Goal: Task Accomplishment & Management: Manage account settings

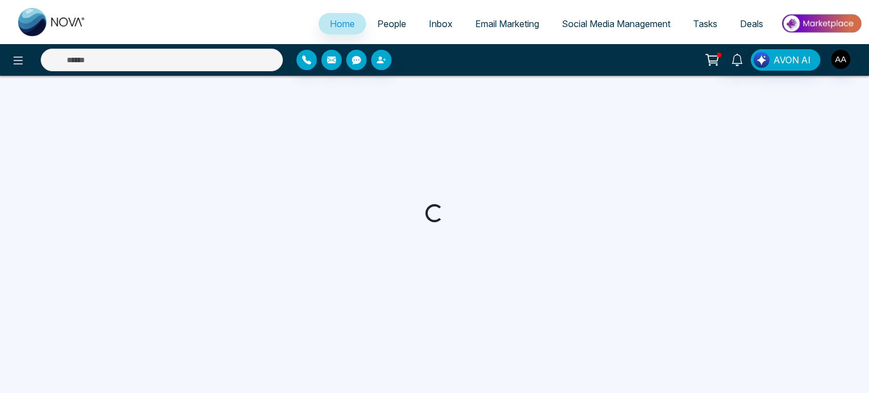
select select "*"
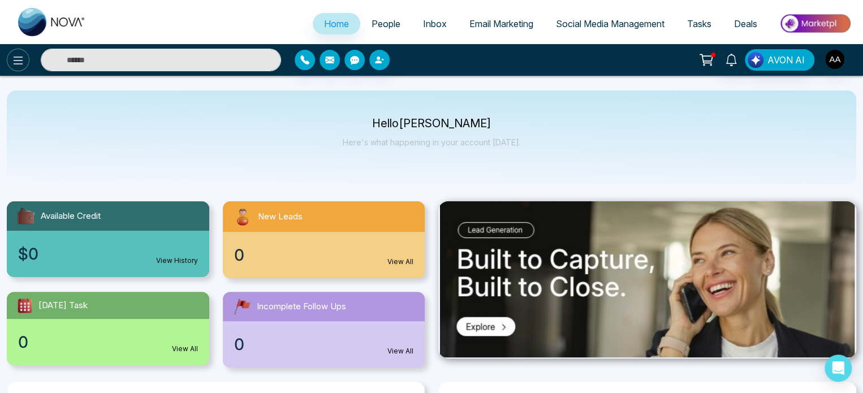
click at [23, 63] on icon at bounding box center [18, 61] width 14 height 14
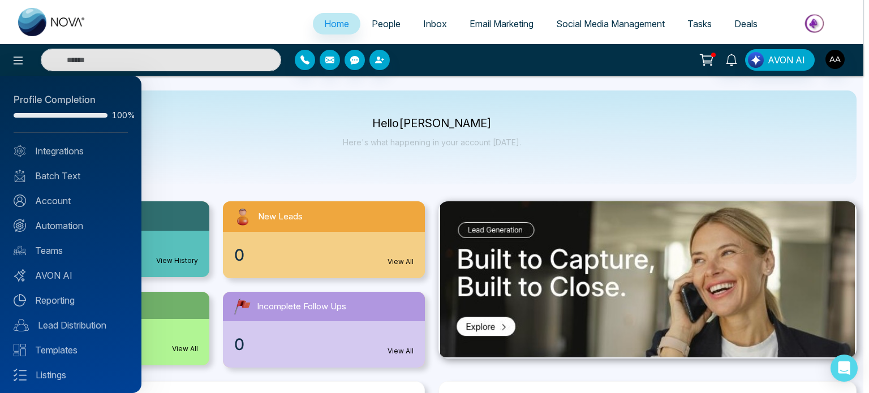
click at [588, 33] on div at bounding box center [434, 196] width 869 height 393
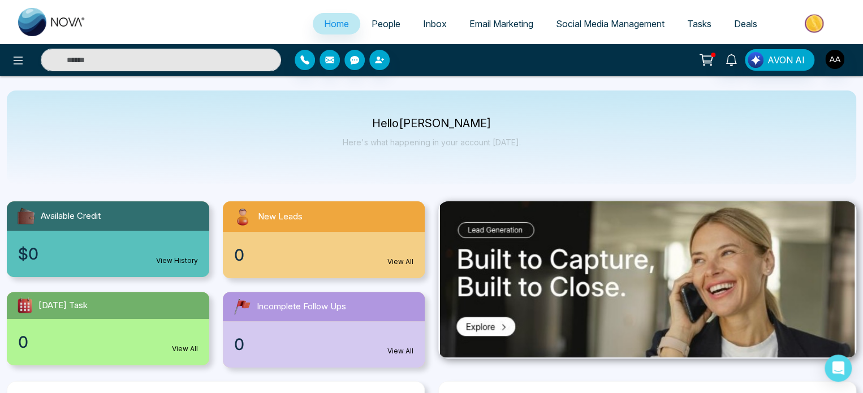
click at [599, 27] on span "Social Media Management" at bounding box center [610, 23] width 109 height 11
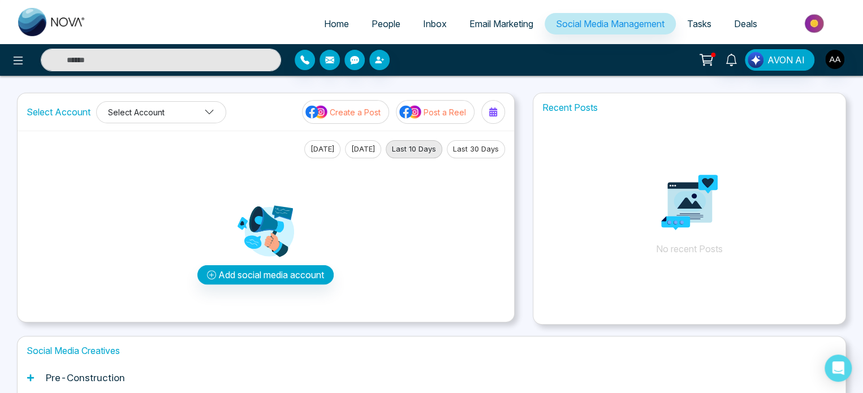
click at [177, 122] on button "Select Account" at bounding box center [161, 112] width 130 height 22
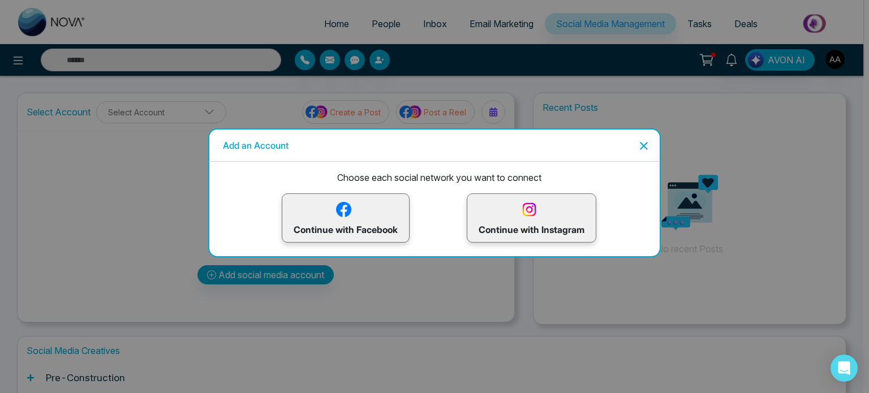
click at [334, 218] on p "Continue with Facebook" at bounding box center [346, 218] width 104 height 37
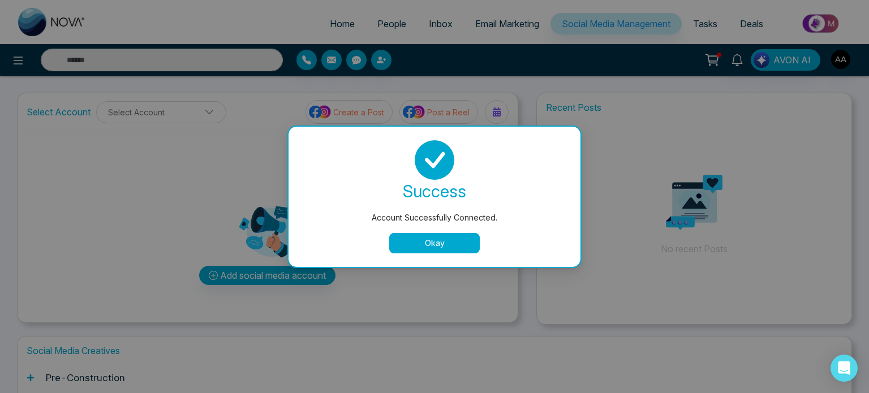
click at [424, 244] on button "Okay" at bounding box center [434, 243] width 90 height 20
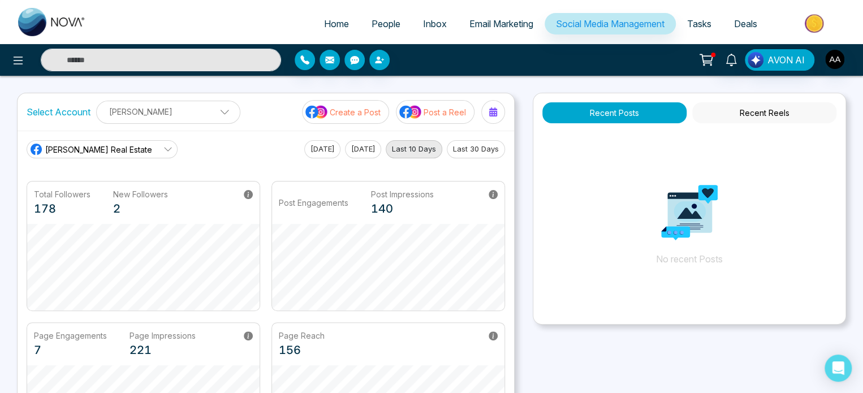
click at [163, 150] on icon at bounding box center [167, 149] width 9 height 9
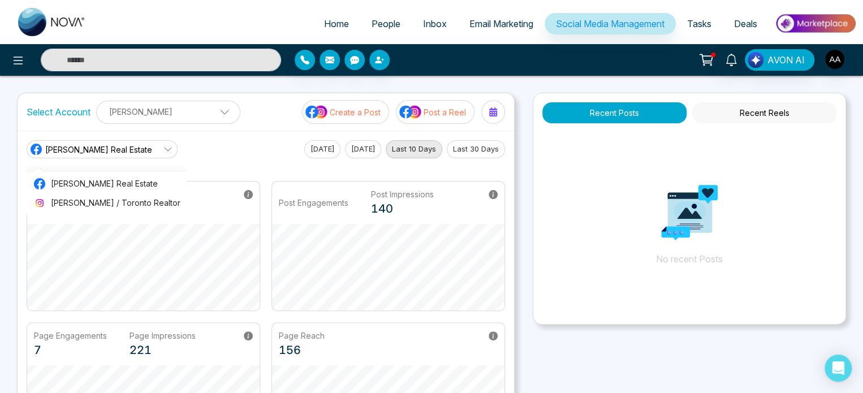
click at [163, 150] on icon at bounding box center [167, 149] width 9 height 9
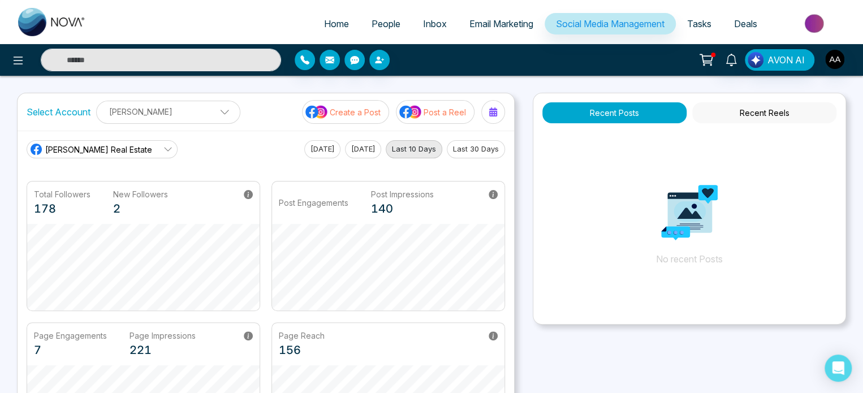
click at [163, 150] on icon at bounding box center [167, 149] width 9 height 9
click at [222, 148] on div "[PERSON_NAME] Real Estate Ash [PERSON_NAME] Real Estate [PERSON_NAME][GEOGRAPHI…" at bounding box center [266, 149] width 478 height 18
click at [423, 27] on span "Inbox" at bounding box center [435, 23] width 24 height 11
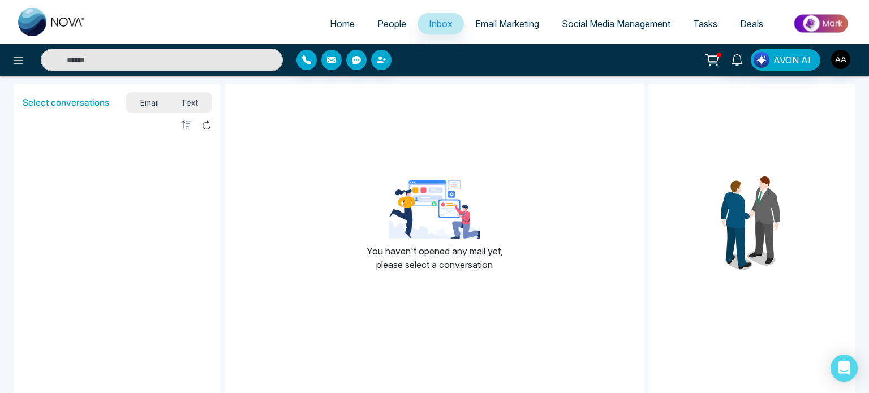
click at [330, 29] on span "Home" at bounding box center [342, 23] width 25 height 11
select select "*"
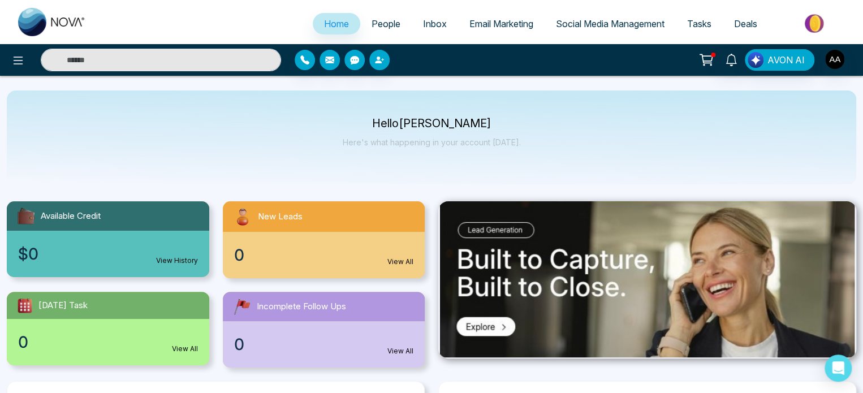
click at [508, 29] on span "Email Marketing" at bounding box center [501, 23] width 64 height 11
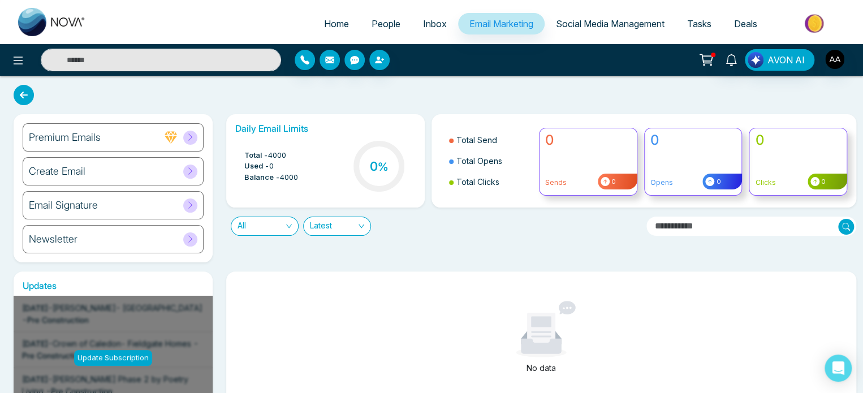
click at [110, 215] on div "Email Signature" at bounding box center [113, 205] width 181 height 28
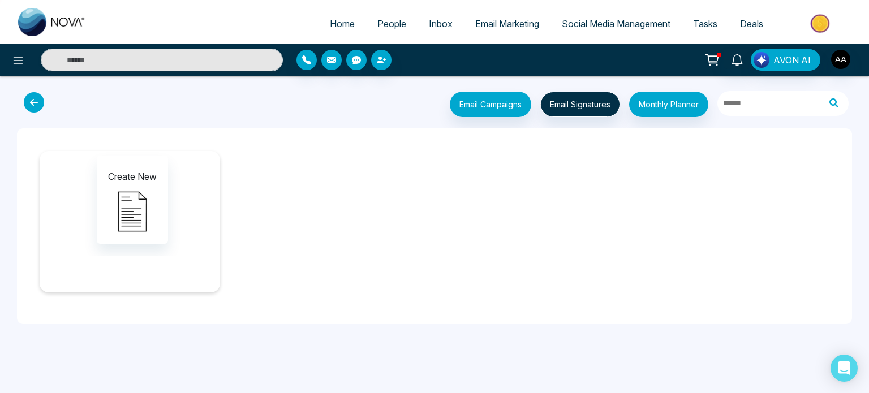
click at [330, 29] on span "Home" at bounding box center [342, 23] width 25 height 11
select select "*"
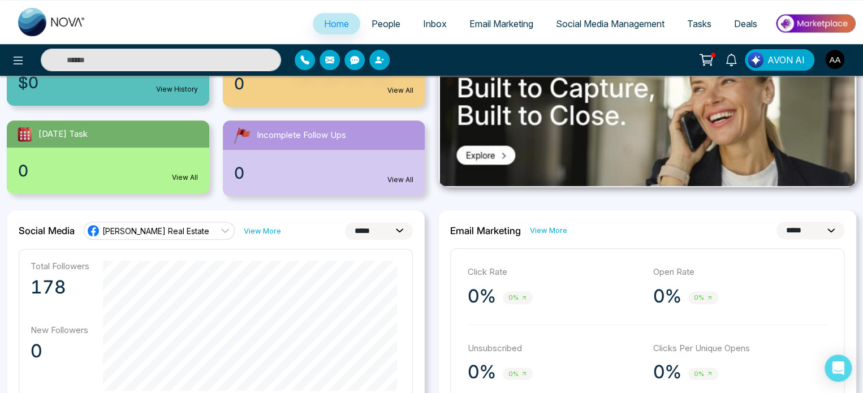
scroll to position [170, 0]
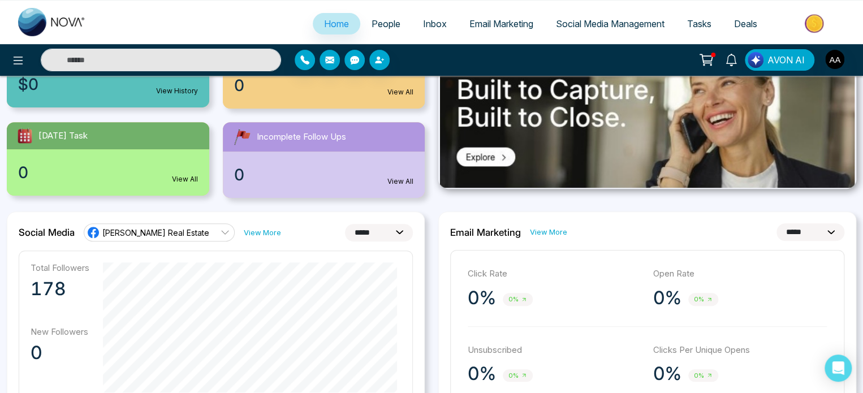
click at [493, 29] on span "Email Marketing" at bounding box center [501, 23] width 64 height 11
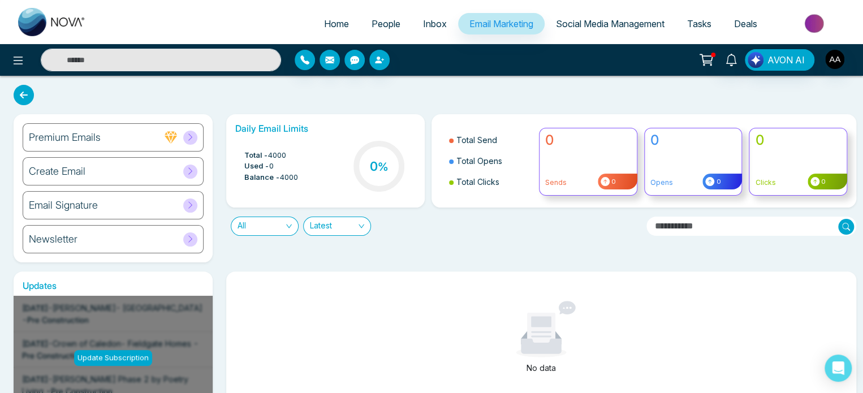
click at [698, 62] on icon at bounding box center [706, 60] width 16 height 16
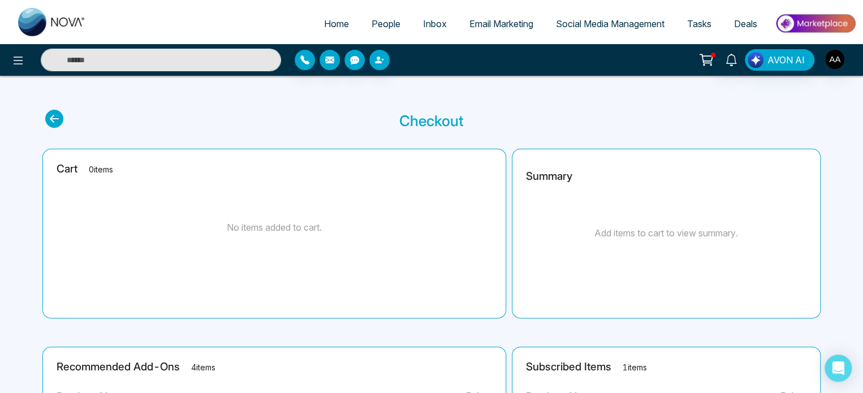
click at [325, 27] on span "Home" at bounding box center [336, 23] width 25 height 11
select select "*"
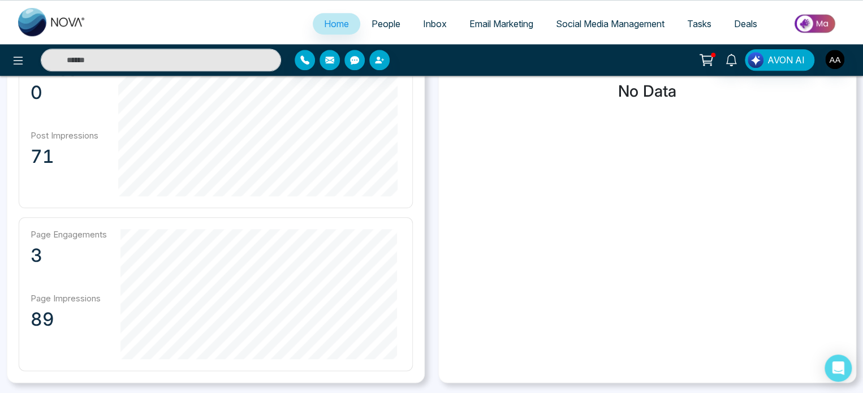
scroll to position [509, 0]
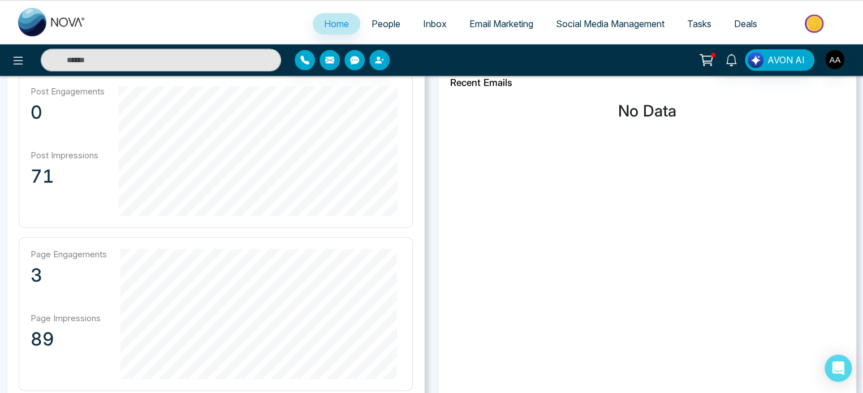
click at [622, 29] on span "Social Media Management" at bounding box center [610, 23] width 109 height 11
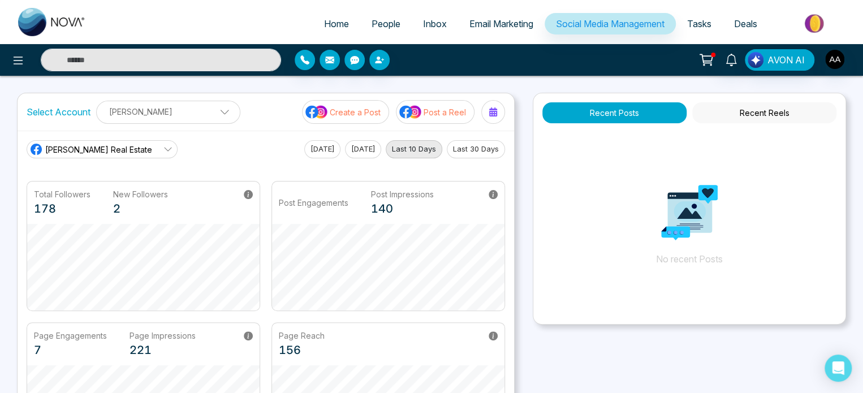
click at [371, 151] on button "[DATE]" at bounding box center [363, 149] width 36 height 18
click at [402, 151] on button "Last 10 Days" at bounding box center [414, 149] width 57 height 18
click at [439, 118] on p "Post a Reel" at bounding box center [445, 112] width 42 height 12
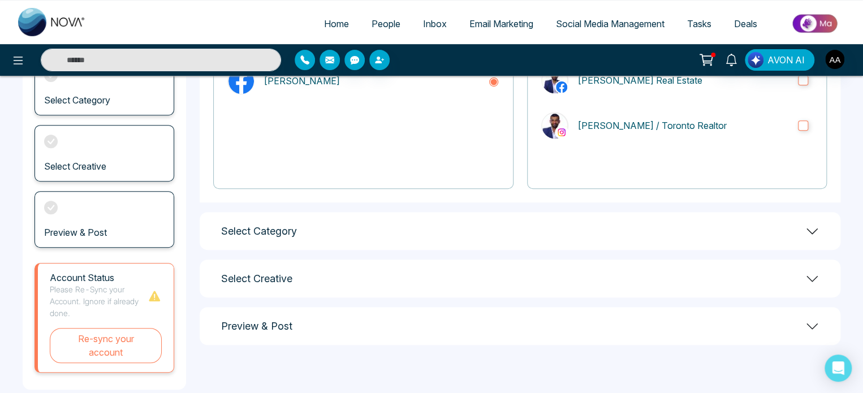
scroll to position [170, 0]
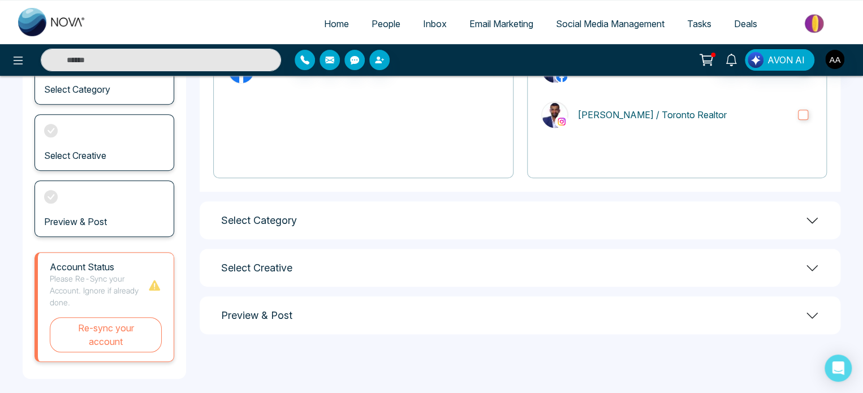
click at [312, 280] on div "Select Creative" at bounding box center [520, 268] width 641 height 38
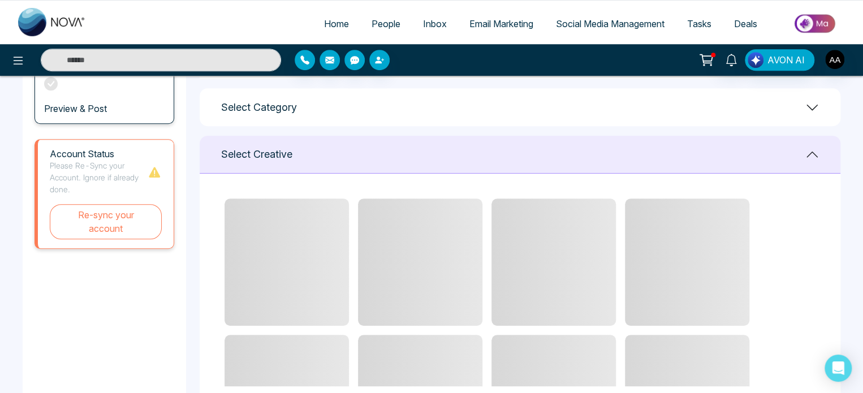
scroll to position [186, 0]
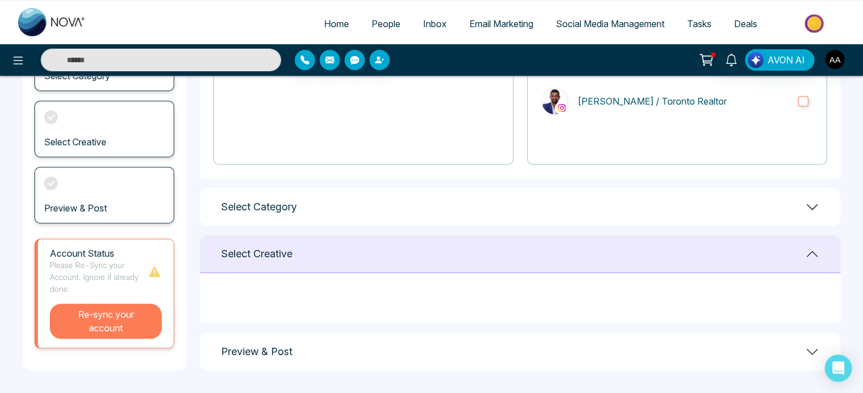
click at [103, 326] on button "Re-sync your account" at bounding box center [106, 321] width 112 height 35
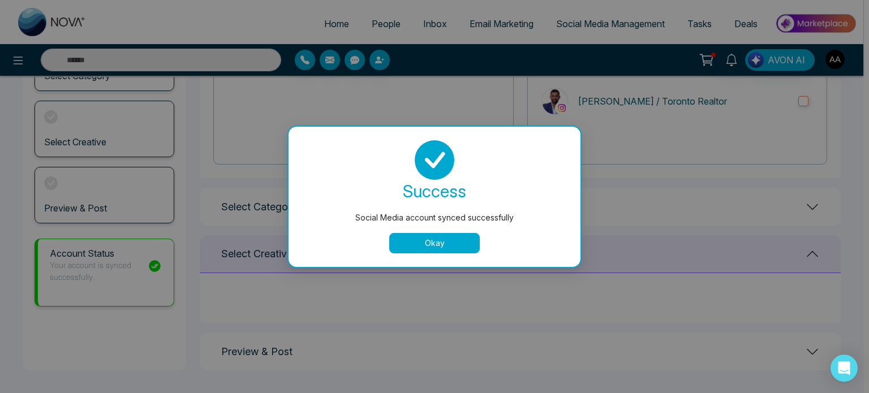
click at [438, 243] on button "Okay" at bounding box center [434, 243] width 90 height 20
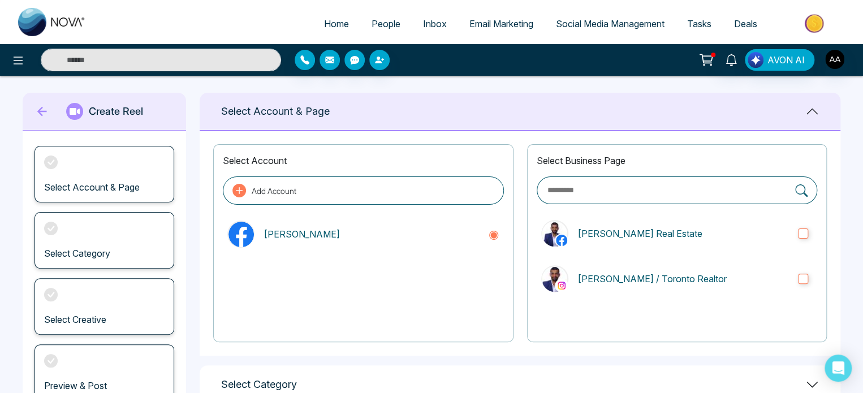
scroll to position [0, 0]
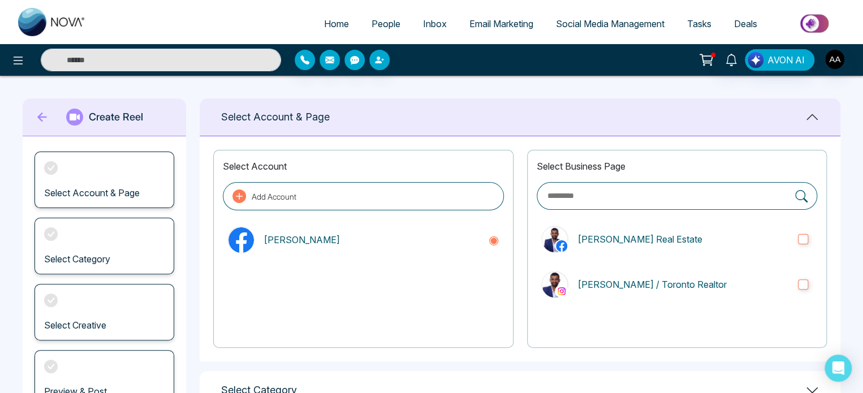
click at [278, 128] on div "Select Account & Page" at bounding box center [520, 117] width 641 height 38
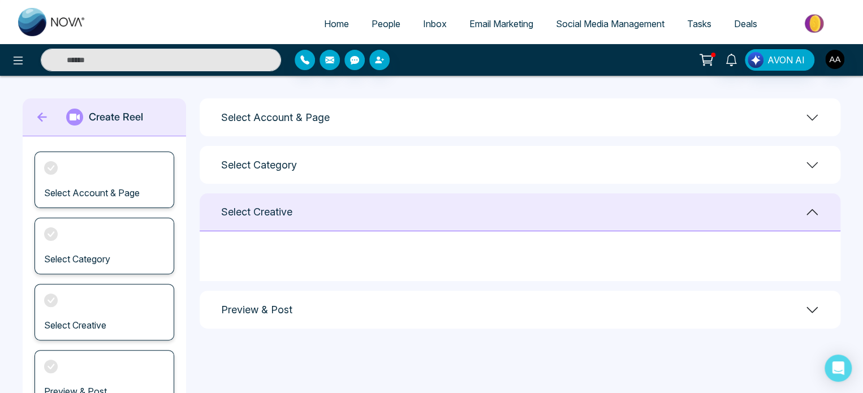
click at [287, 170] on h1 "Select Category" at bounding box center [259, 165] width 76 height 12
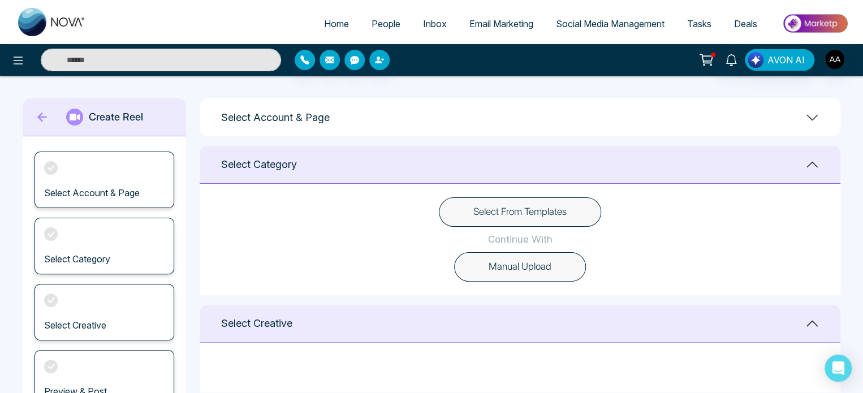
click at [536, 214] on button "Select From Templates" at bounding box center [520, 211] width 162 height 29
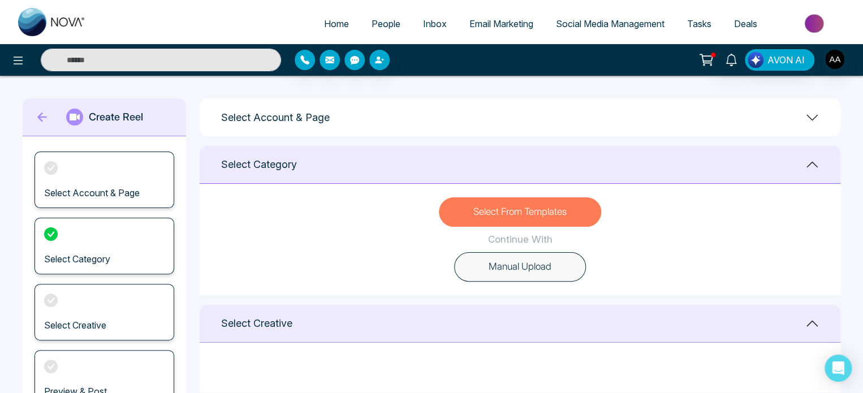
click at [536, 218] on button "Select From Templates" at bounding box center [520, 211] width 162 height 29
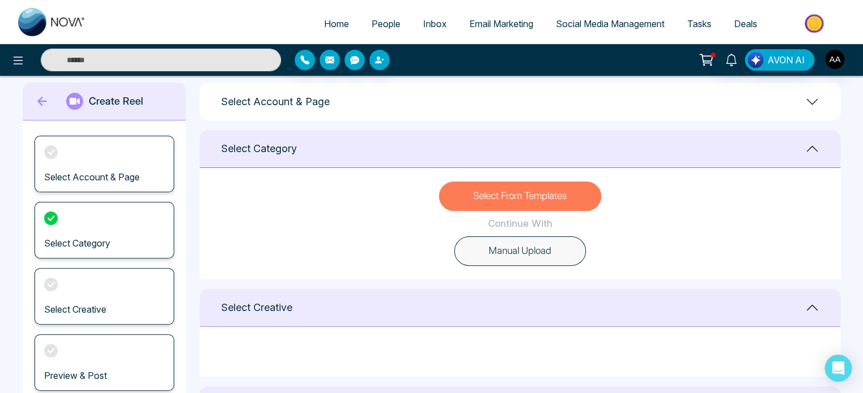
scroll to position [15, 0]
click at [532, 196] on button "Select From Templates" at bounding box center [520, 196] width 162 height 29
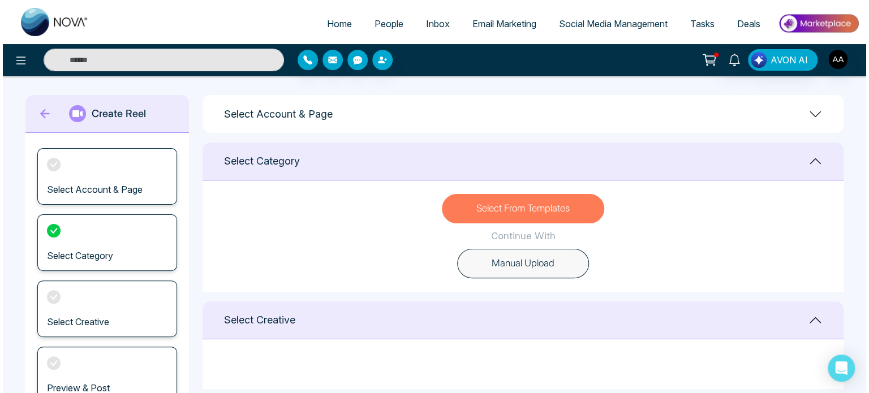
scroll to position [0, 0]
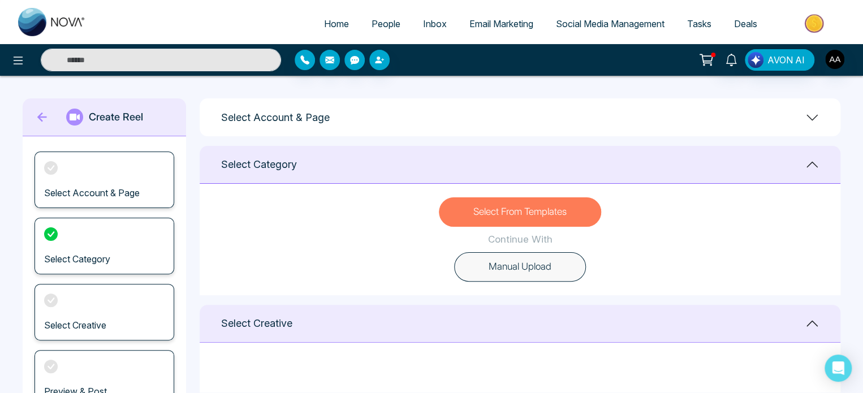
click at [45, 113] on icon at bounding box center [42, 117] width 17 height 23
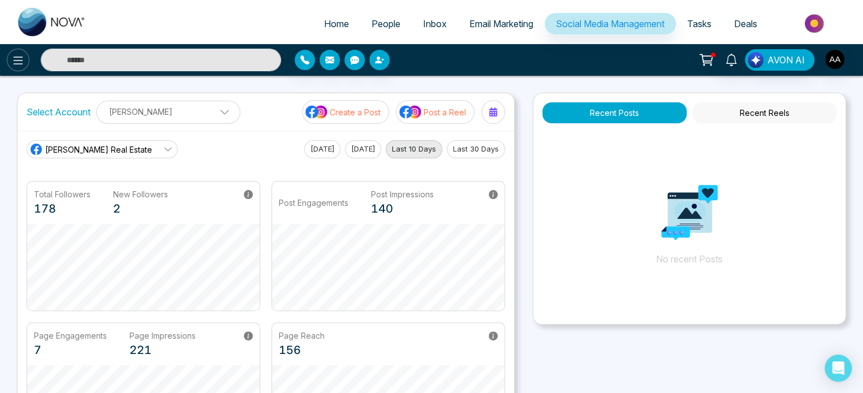
click at [17, 65] on icon at bounding box center [18, 61] width 14 height 14
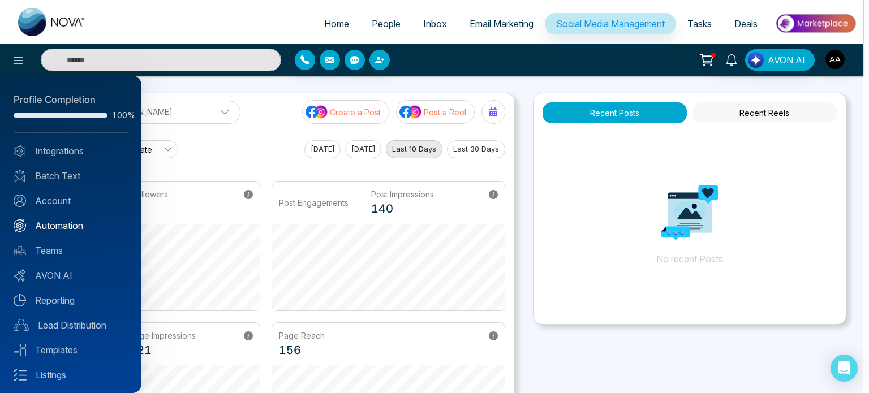
click at [68, 232] on link "Automation" at bounding box center [71, 226] width 114 height 14
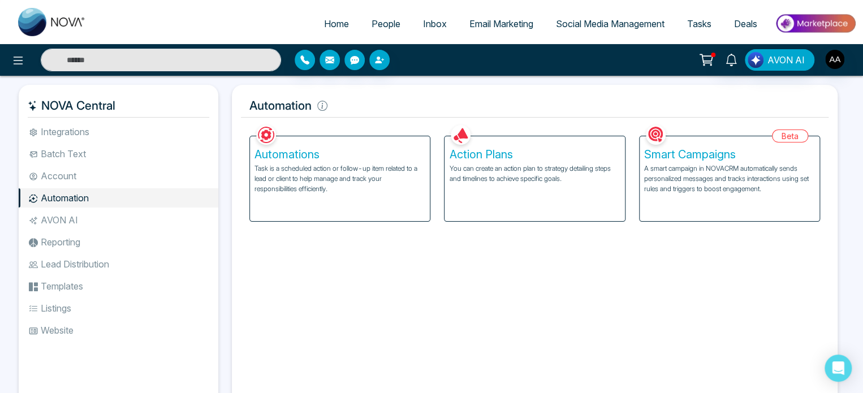
click at [677, 194] on p "A smart campaign in NOVACRM automatically sends personalized messages and track…" at bounding box center [729, 178] width 171 height 31
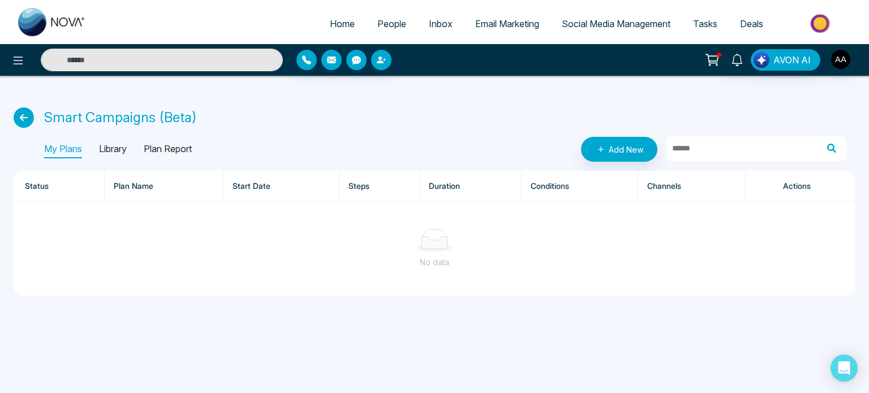
click at [123, 153] on p "Library" at bounding box center [113, 149] width 28 height 18
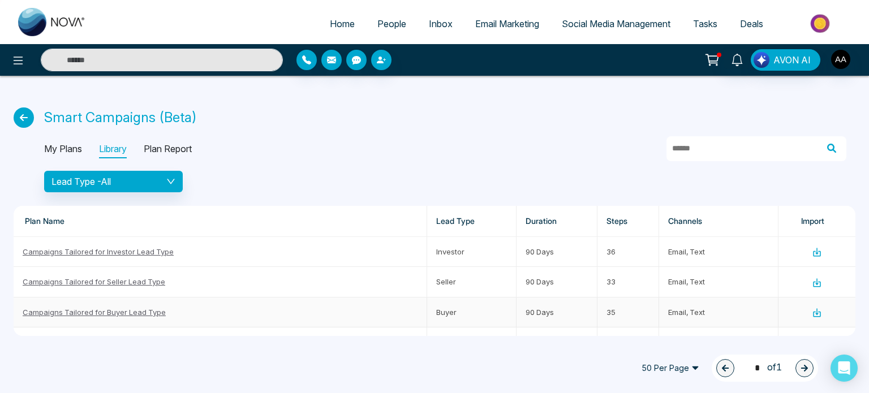
click at [120, 317] on link "Campaigns Tailored for Buyer Lead Type" at bounding box center [94, 312] width 143 height 9
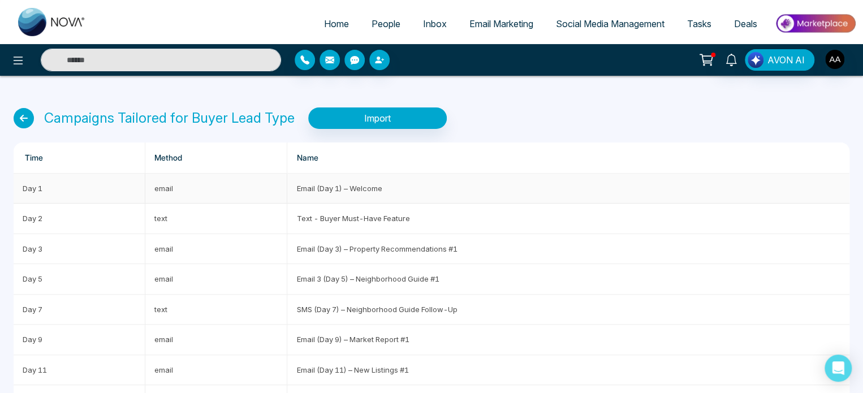
click at [176, 196] on td "email" at bounding box center [216, 189] width 142 height 30
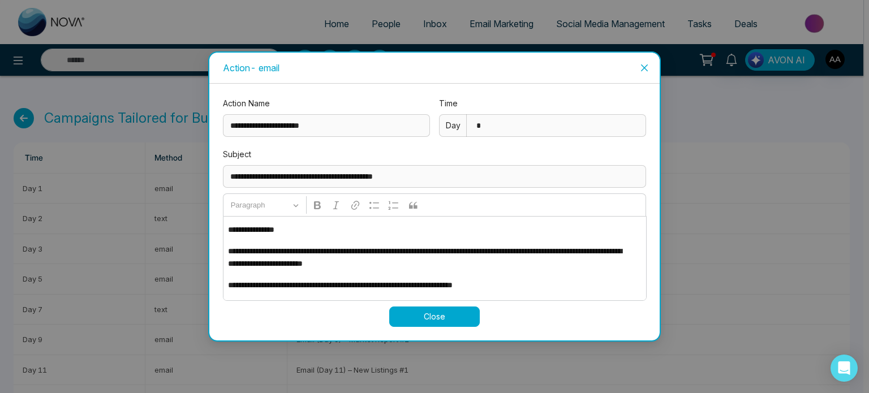
scroll to position [57, 0]
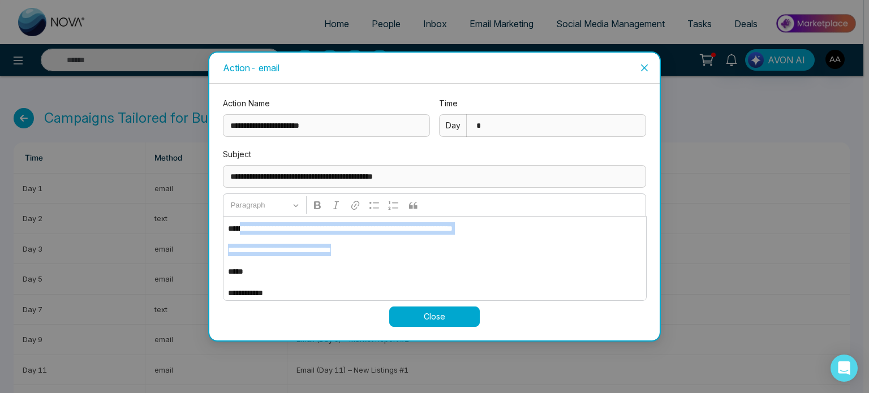
drag, startPoint x: 249, startPoint y: 235, endPoint x: 439, endPoint y: 240, distance: 190.1
click at [439, 240] on div "**********" at bounding box center [435, 258] width 424 height 85
click at [447, 251] on p "**********" at bounding box center [431, 250] width 407 height 12
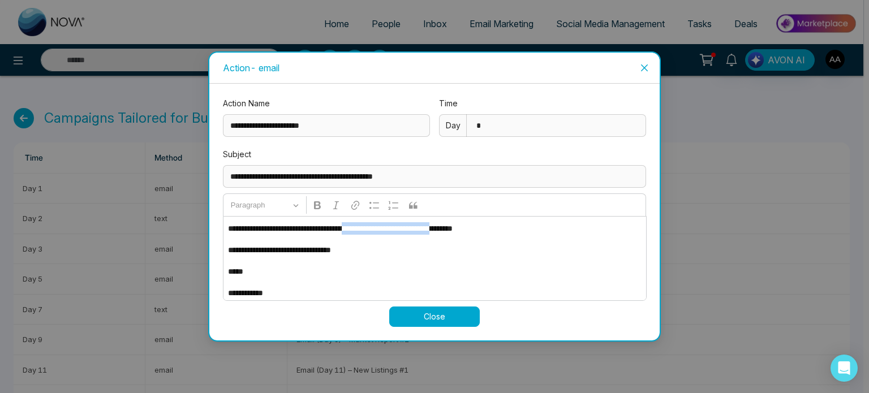
drag, startPoint x: 382, startPoint y: 231, endPoint x: 502, endPoint y: 228, distance: 119.4
click at [502, 228] on p "**********" at bounding box center [431, 228] width 407 height 12
click at [516, 252] on p "**********" at bounding box center [431, 250] width 407 height 12
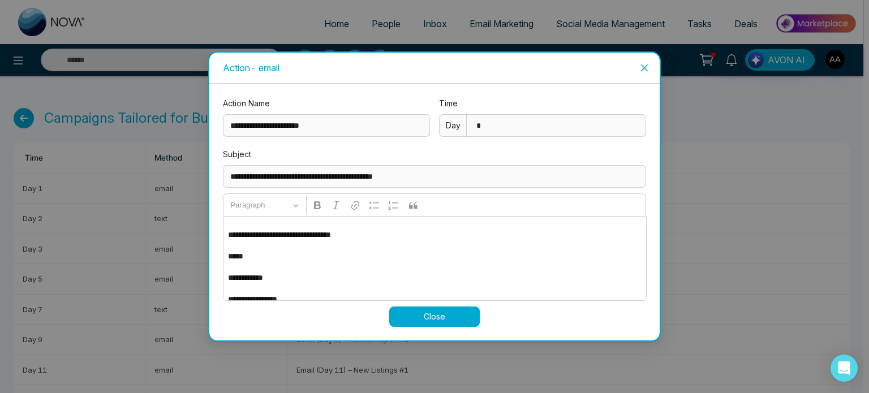
scroll to position [97, 0]
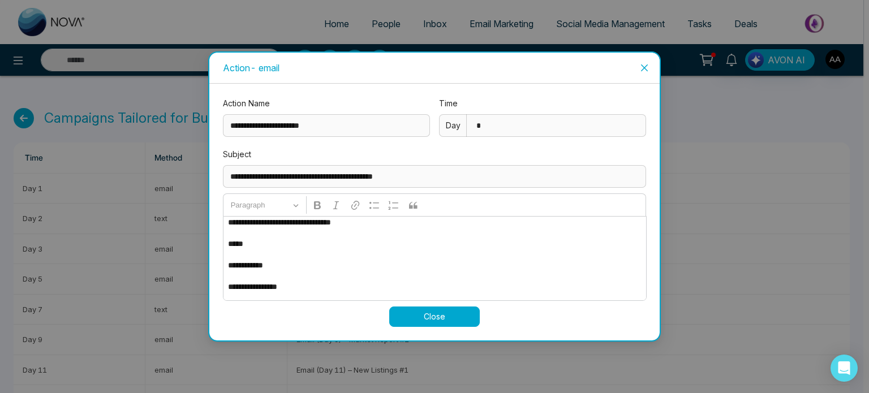
click at [424, 314] on button "Close" at bounding box center [434, 317] width 90 height 20
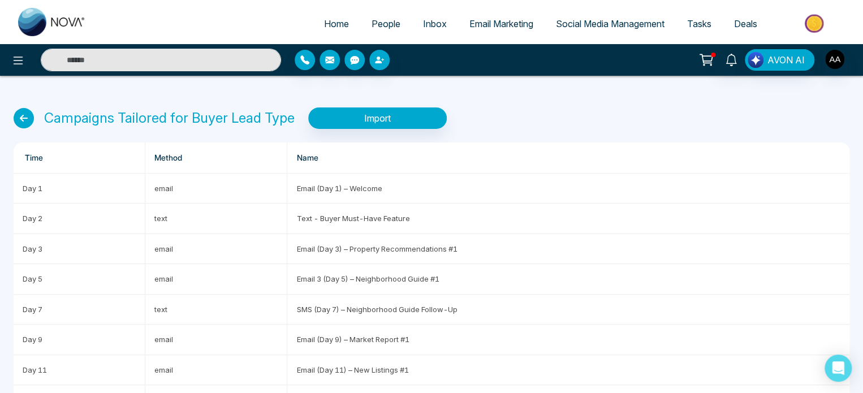
click at [25, 117] on icon at bounding box center [24, 118] width 20 height 20
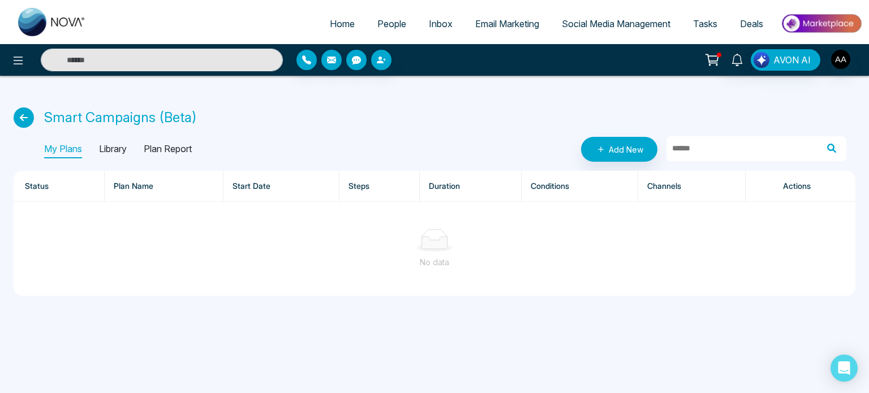
click at [192, 153] on p "Plan Report" at bounding box center [168, 149] width 48 height 18
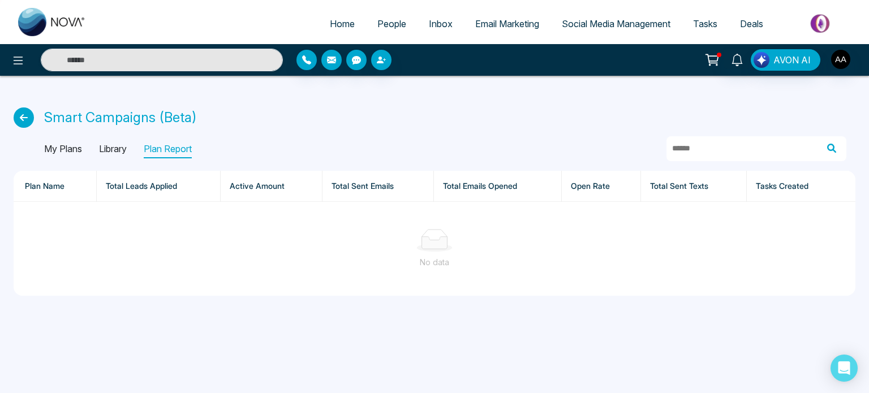
click at [113, 153] on p "Library" at bounding box center [113, 149] width 28 height 18
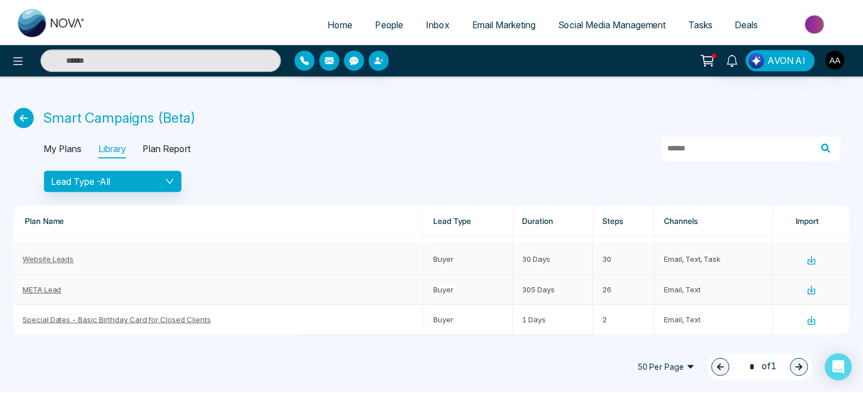
scroll to position [57, 0]
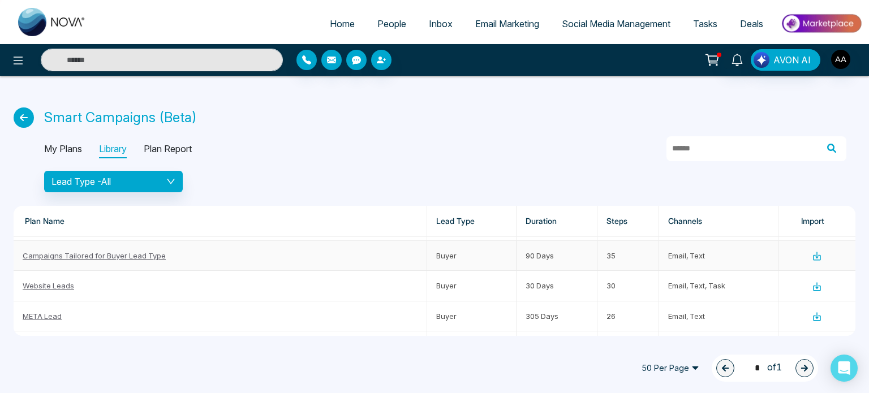
click at [141, 260] on link "Campaigns Tailored for Buyer Lead Type" at bounding box center [94, 255] width 143 height 9
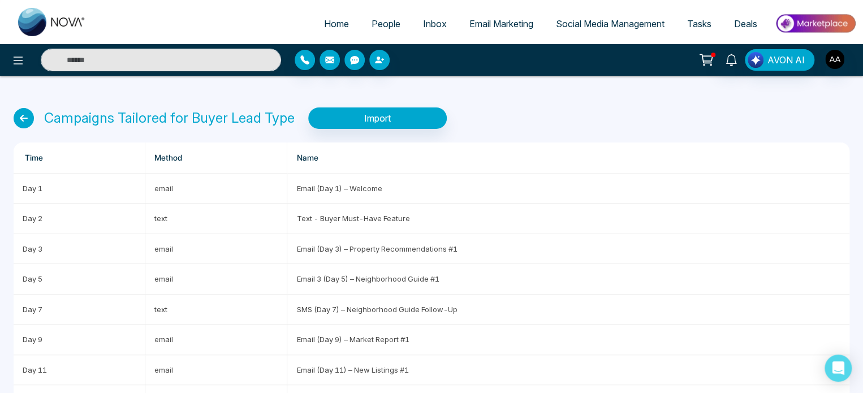
click at [23, 128] on icon at bounding box center [24, 118] width 20 height 20
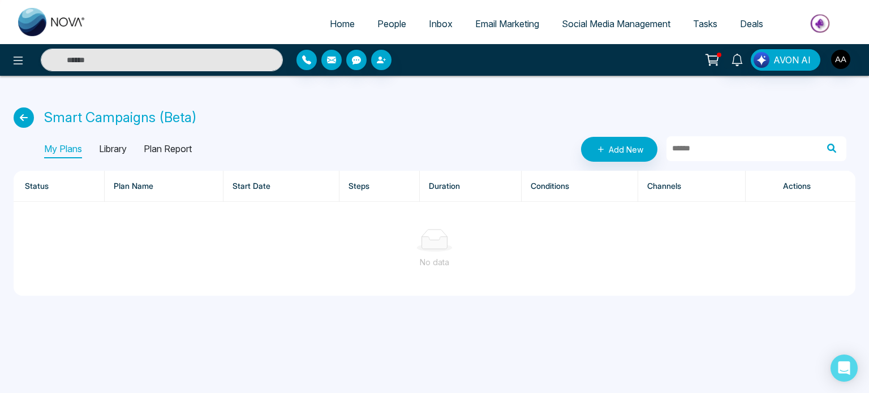
click at [127, 152] on p "Library" at bounding box center [113, 149] width 28 height 18
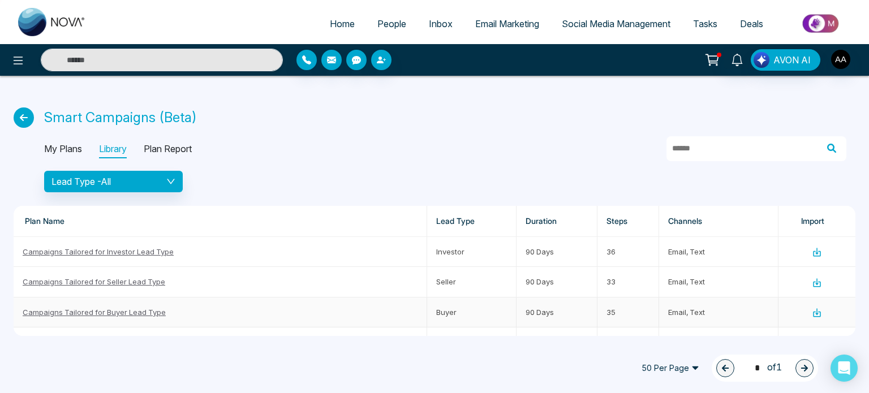
click at [815, 316] on icon at bounding box center [816, 312] width 3 height 7
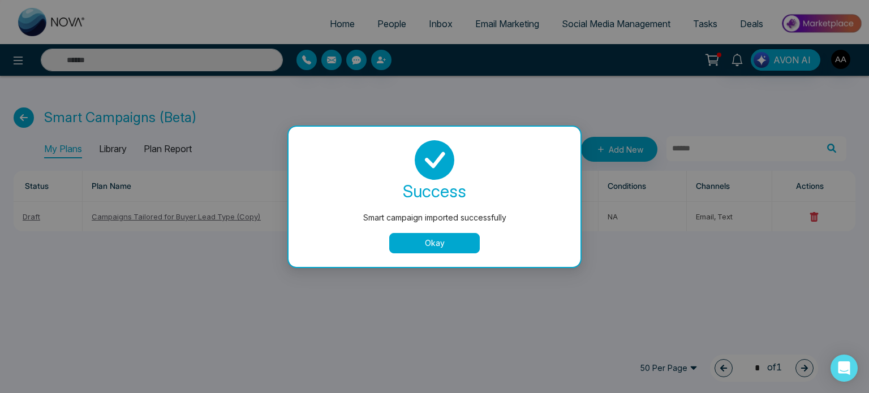
click at [424, 243] on button "Okay" at bounding box center [434, 243] width 90 height 20
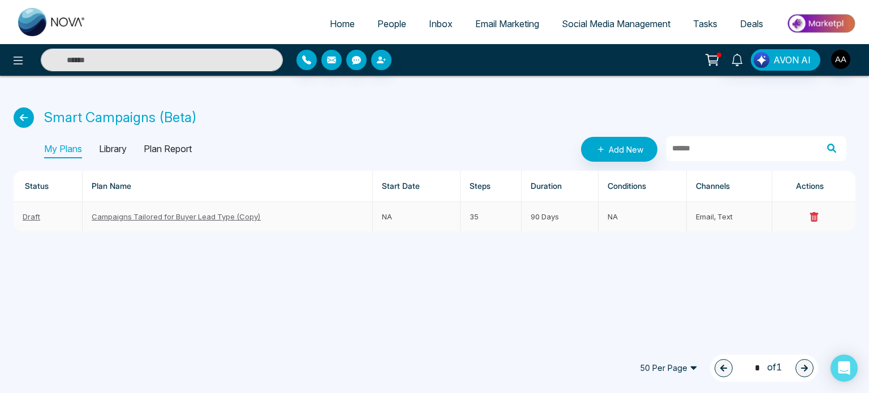
click at [33, 221] on link "Draft" at bounding box center [32, 216] width 18 height 9
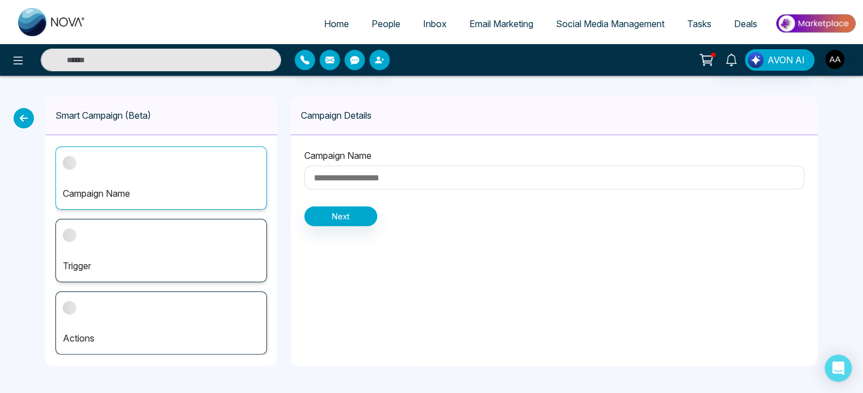
type input "**********"
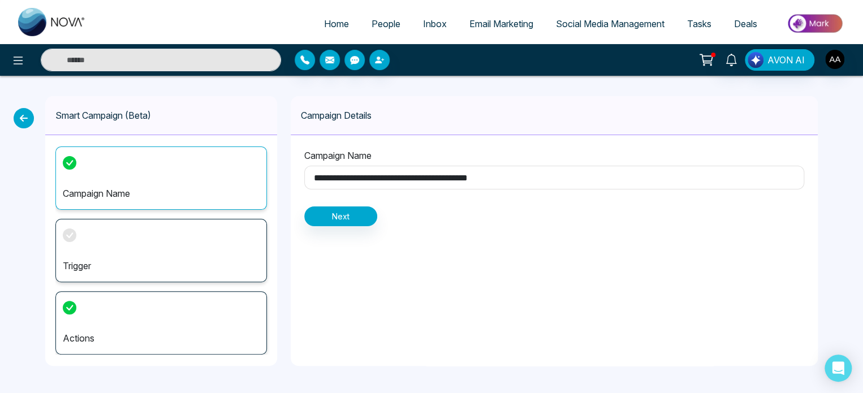
click at [28, 120] on icon at bounding box center [24, 118] width 20 height 20
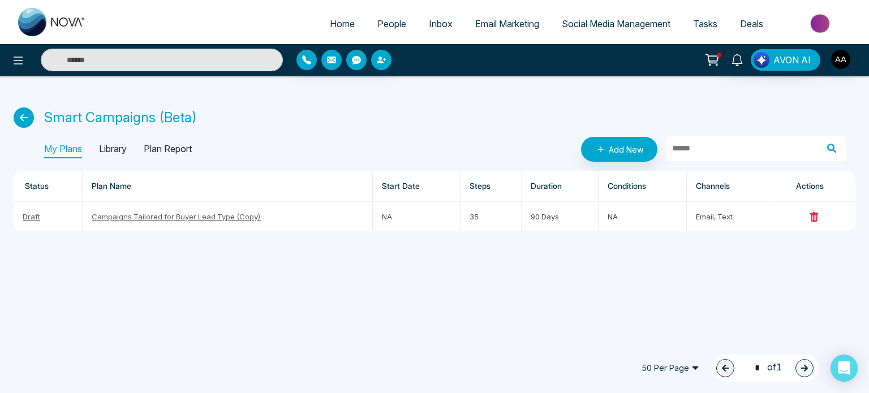
click at [430, 310] on div "Home People Inbox Email Marketing Social Media Management Tasks Deals AVON AI S…" at bounding box center [434, 196] width 869 height 393
click at [27, 122] on icon at bounding box center [24, 117] width 20 height 20
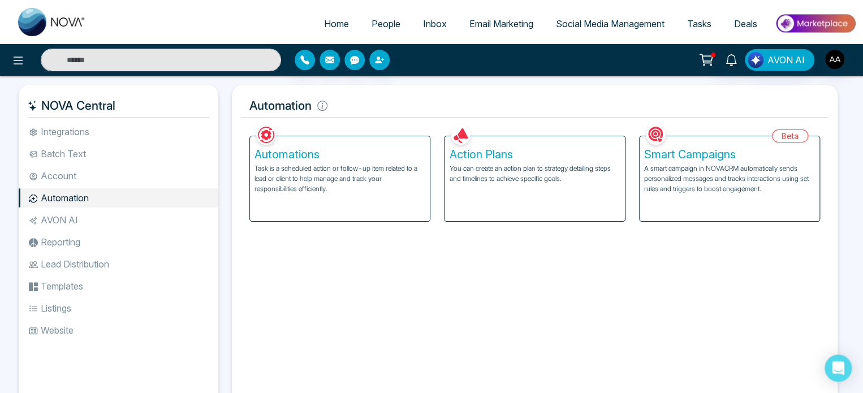
click at [728, 192] on p "A smart campaign in NOVACRM automatically sends personalized messages and track…" at bounding box center [729, 178] width 171 height 31
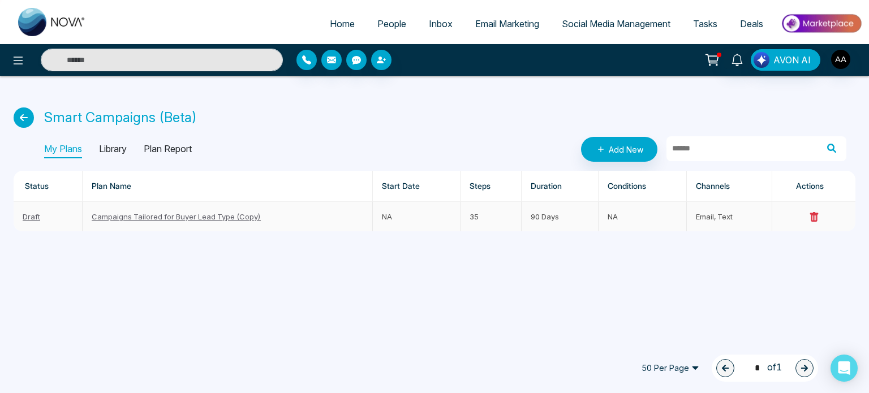
click at [172, 221] on link "Campaigns Tailored for Buyer Lead Type (Copy)" at bounding box center [176, 216] width 169 height 9
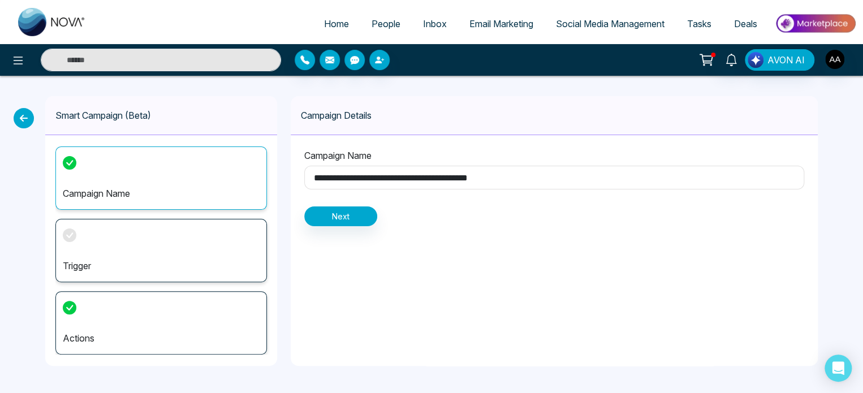
drag, startPoint x: 532, startPoint y: 186, endPoint x: 558, endPoint y: 185, distance: 26.6
click at [558, 185] on input "**********" at bounding box center [554, 178] width 500 height 24
type input "**********"
click at [373, 226] on button "Next" at bounding box center [340, 216] width 73 height 20
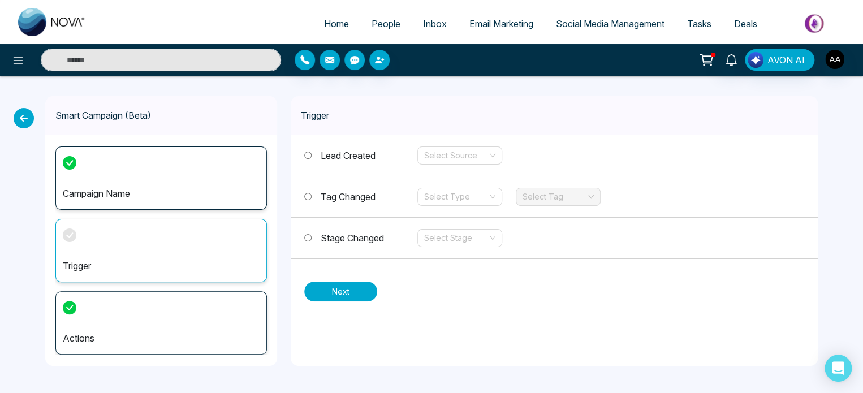
scroll to position [2, 0]
click at [476, 164] on input "search" at bounding box center [455, 155] width 63 height 17
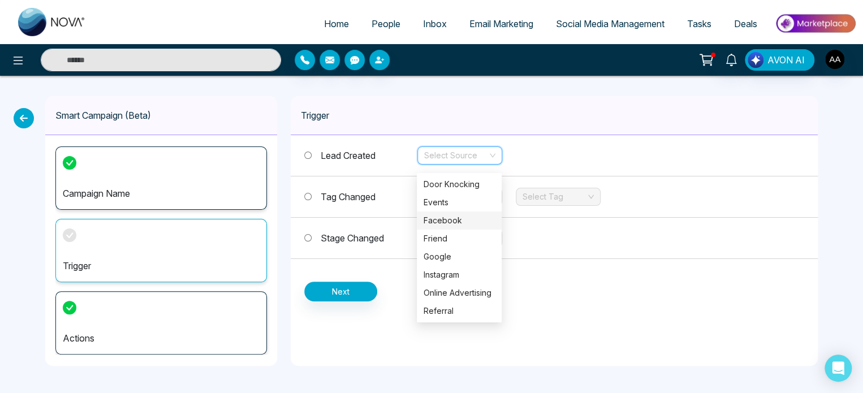
click at [462, 219] on div "Facebook" at bounding box center [459, 220] width 71 height 12
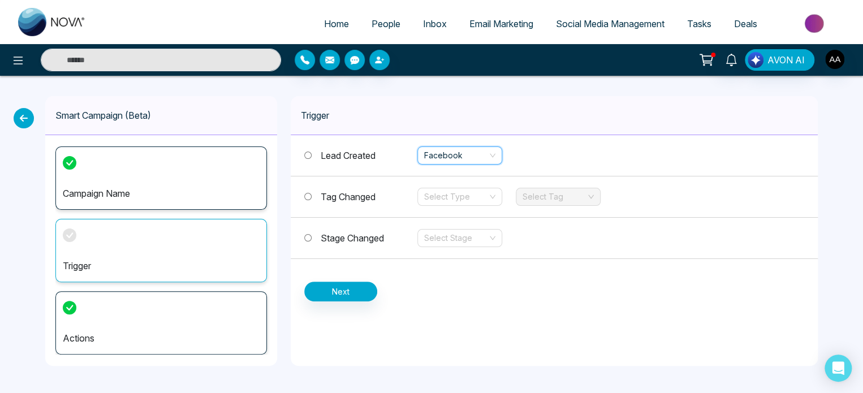
click at [361, 202] on span "Tag Changed" at bounding box center [348, 196] width 55 height 11
click at [356, 171] on div "Lead Created Facebook" at bounding box center [554, 155] width 527 height 41
click at [360, 153] on label "Lead Created" at bounding box center [360, 156] width 113 height 14
click at [351, 301] on button "Next" at bounding box center [340, 292] width 73 height 20
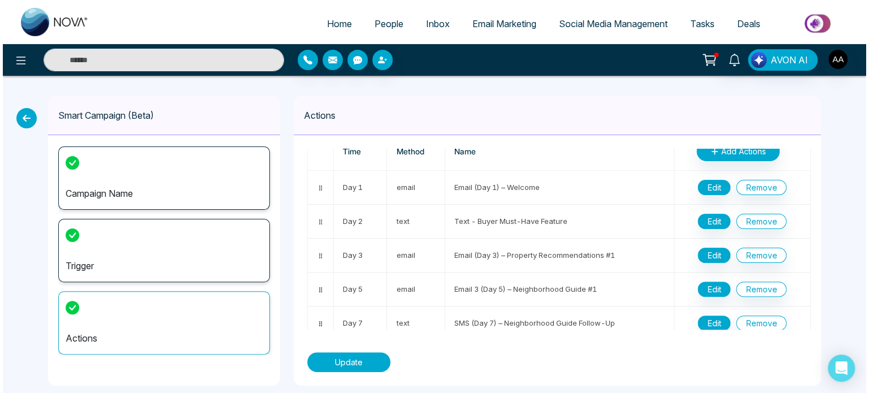
scroll to position [0, 0]
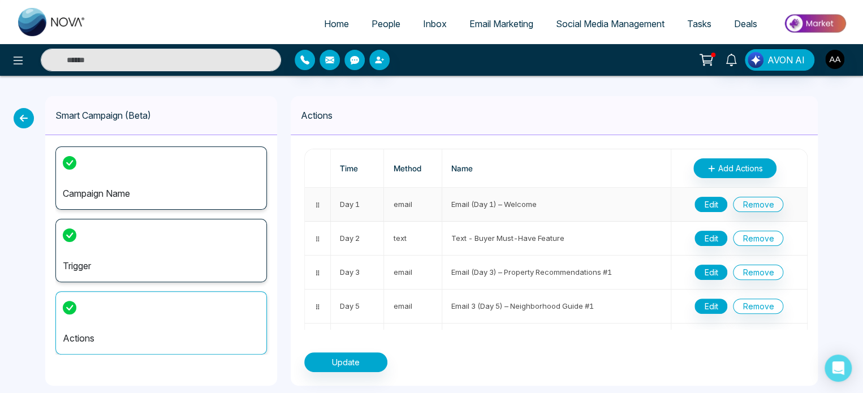
click at [700, 209] on button "Edit" at bounding box center [710, 204] width 33 height 15
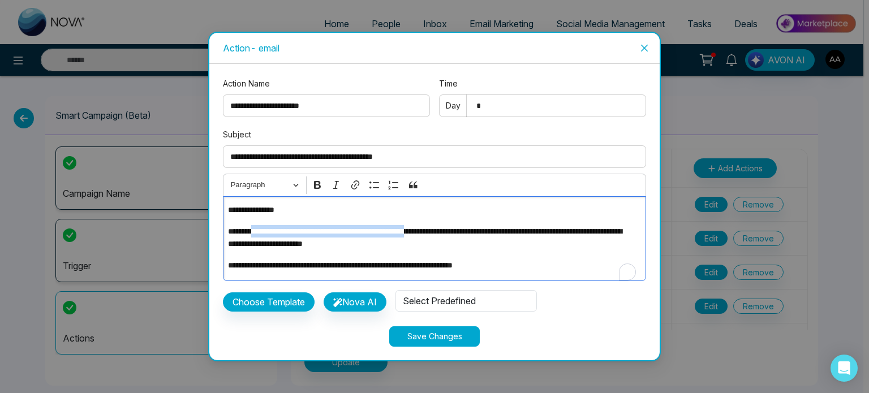
drag, startPoint x: 442, startPoint y: 222, endPoint x: 461, endPoint y: 222, distance: 19.8
click at [461, 225] on p "**********" at bounding box center [431, 237] width 407 height 25
click at [439, 233] on p "**********" at bounding box center [431, 237] width 407 height 25
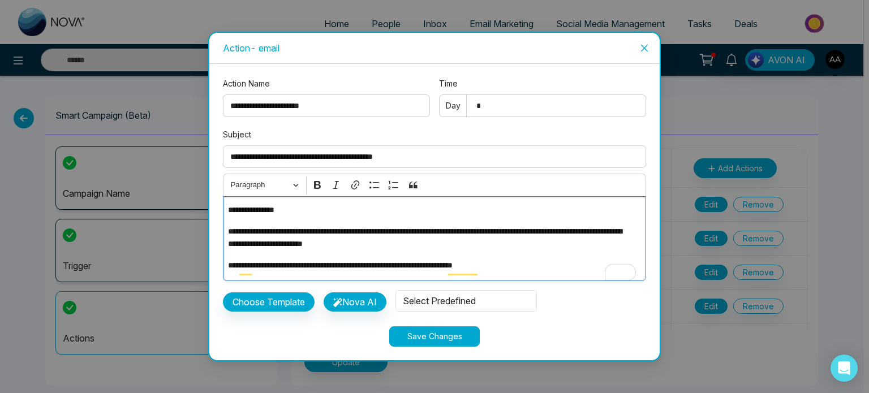
click at [378, 237] on p "**********" at bounding box center [431, 237] width 407 height 25
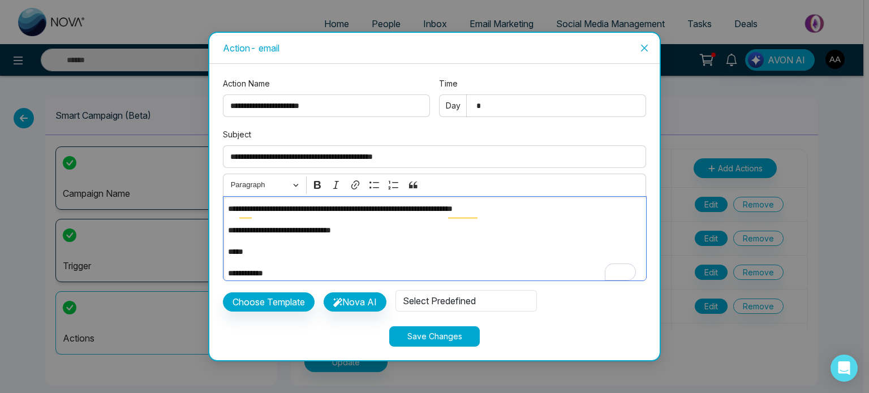
click at [516, 250] on p "*****" at bounding box center [431, 251] width 407 height 12
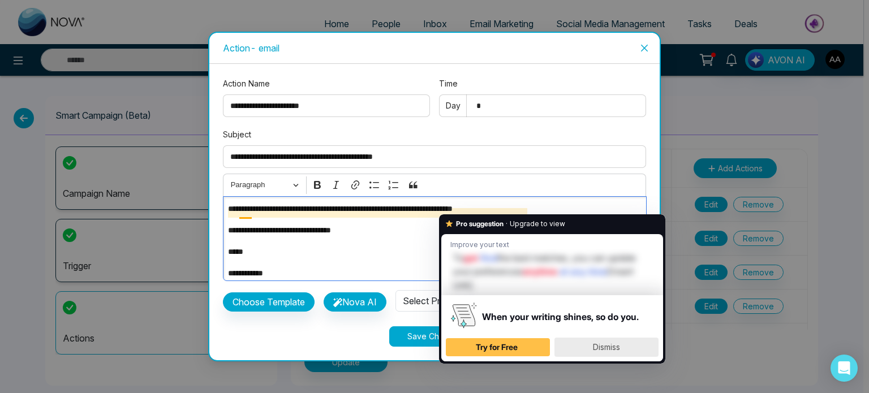
click at [593, 349] on span "Dismiss" at bounding box center [606, 347] width 27 height 10
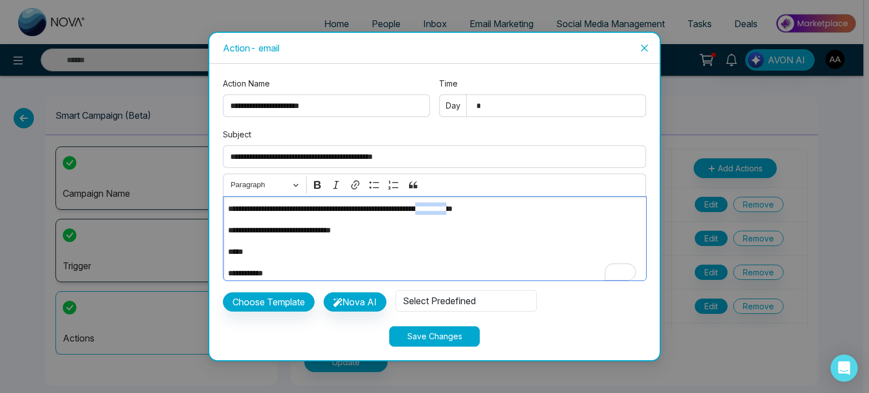
drag, startPoint x: 482, startPoint y: 209, endPoint x: 520, endPoint y: 210, distance: 38.5
click at [520, 210] on p "**********" at bounding box center [431, 208] width 407 height 12
click at [359, 181] on icon "Editor toolbar" at bounding box center [355, 185] width 8 height 9
click at [578, 230] on icon "button" at bounding box center [580, 233] width 7 height 7
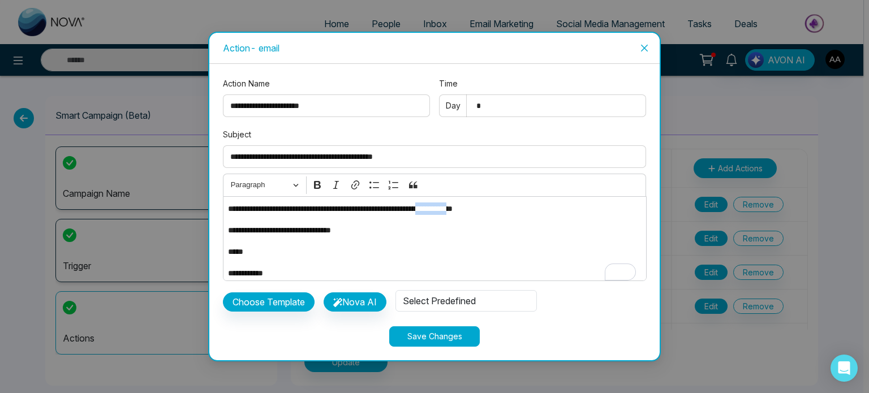
click at [640, 44] on icon "close" at bounding box center [644, 48] width 9 height 9
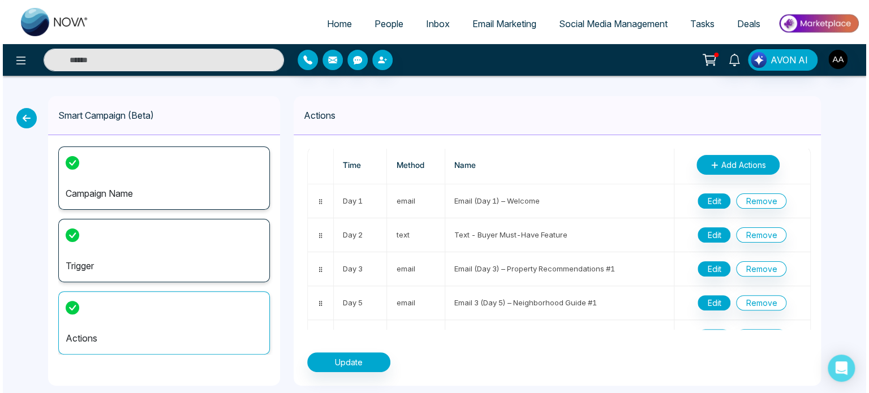
scroll to position [0, 0]
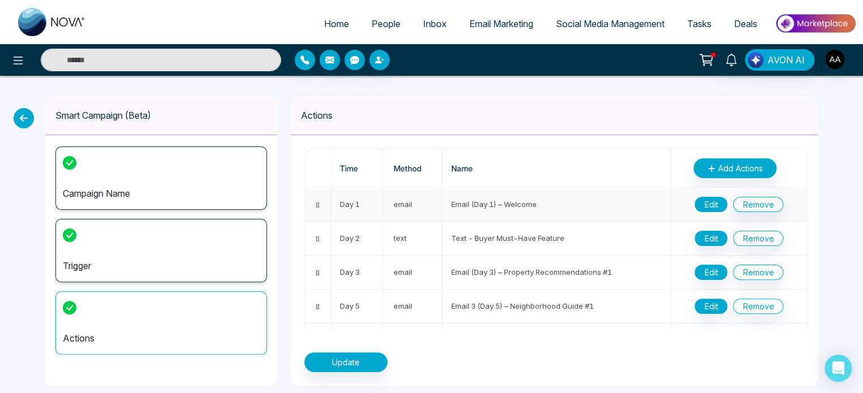
click at [702, 210] on button "Edit" at bounding box center [710, 204] width 33 height 15
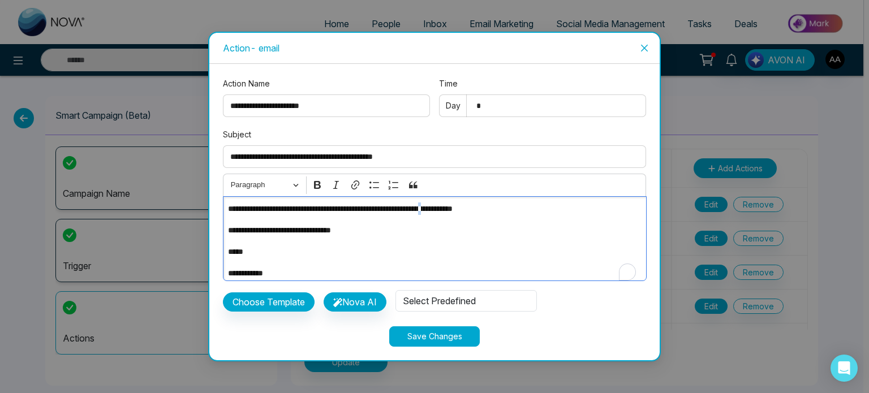
scroll to position [57, 0]
drag, startPoint x: 484, startPoint y: 206, endPoint x: 519, endPoint y: 211, distance: 35.9
click at [519, 211] on p "**********" at bounding box center [431, 208] width 407 height 12
click at [502, 232] on p "**********" at bounding box center [431, 230] width 407 height 12
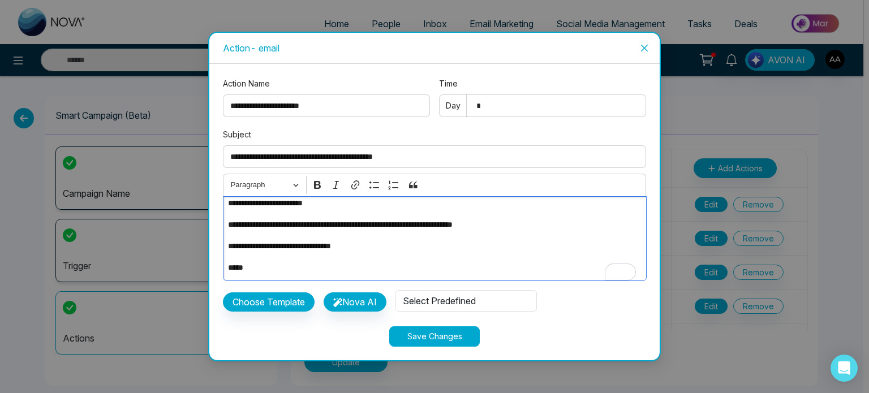
scroll to position [0, 0]
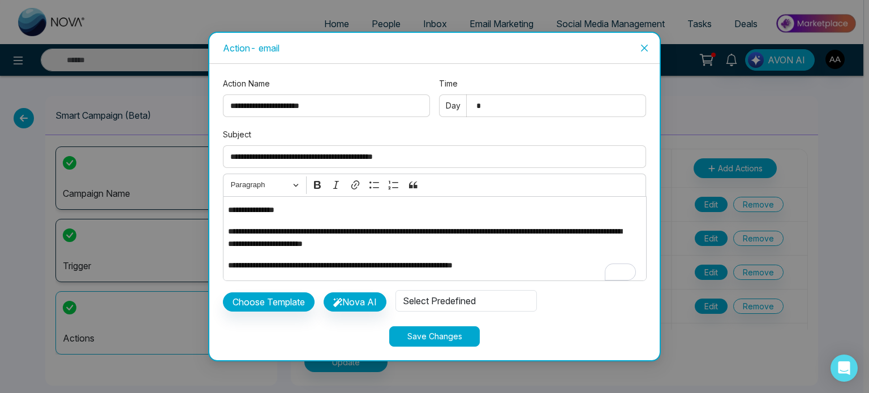
click at [500, 302] on div "Select Predefined" at bounding box center [465, 300] width 141 height 21
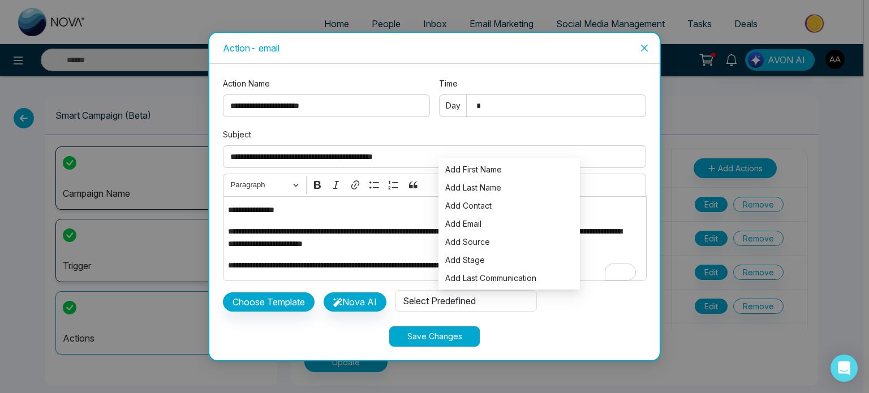
click at [491, 300] on div "Select Predefined" at bounding box center [465, 300] width 141 height 21
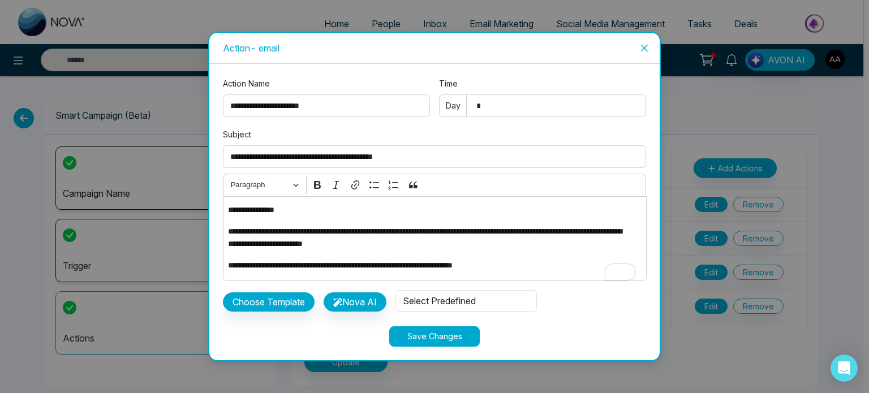
click at [252, 204] on p "**********" at bounding box center [431, 210] width 407 height 12
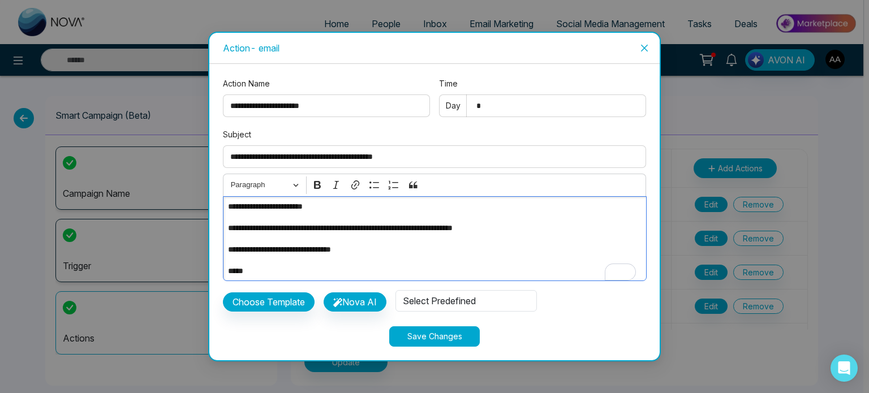
scroll to position [57, 0]
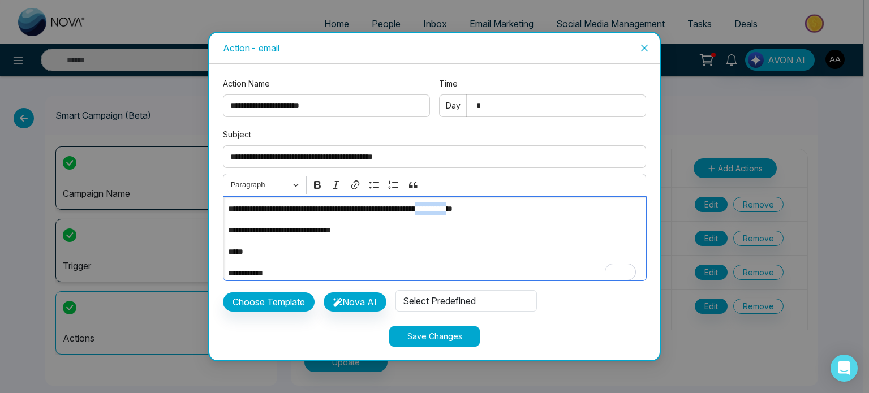
drag, startPoint x: 482, startPoint y: 205, endPoint x: 523, endPoint y: 214, distance: 41.6
click at [523, 214] on p "**********" at bounding box center [431, 208] width 407 height 12
click at [483, 223] on div "**********" at bounding box center [435, 238] width 424 height 85
drag, startPoint x: 483, startPoint y: 207, endPoint x: 520, endPoint y: 210, distance: 37.4
click at [520, 210] on p "**********" at bounding box center [431, 208] width 407 height 12
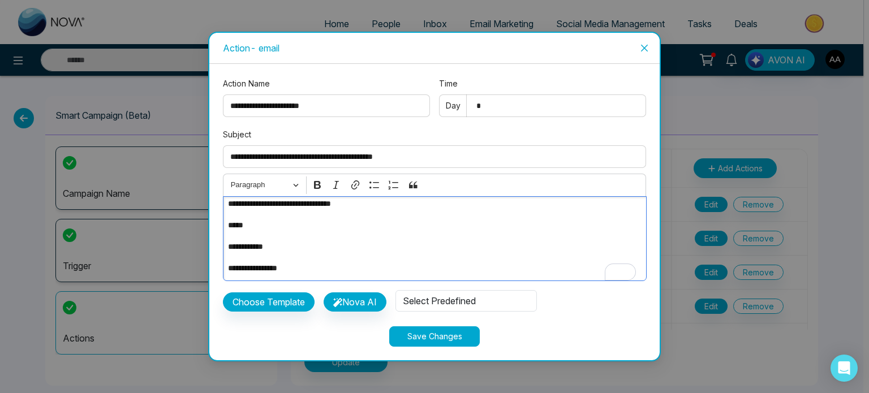
scroll to position [97, 0]
click at [647, 44] on icon "close" at bounding box center [644, 48] width 9 height 9
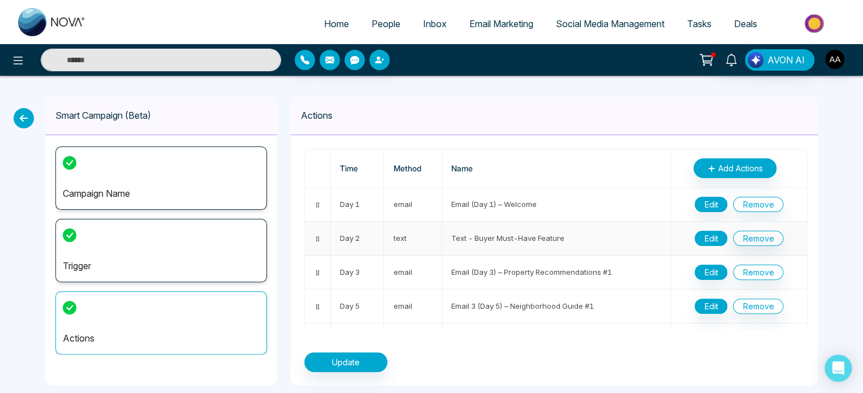
click at [700, 246] on button "Edit" at bounding box center [710, 238] width 33 height 15
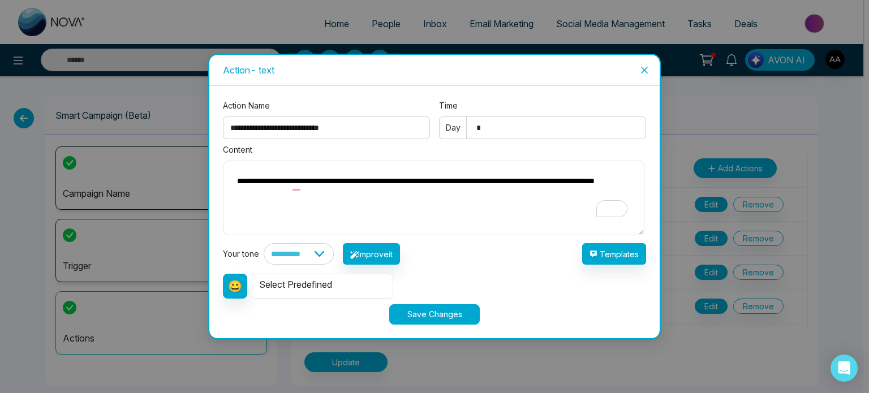
click at [640, 71] on span "Close" at bounding box center [644, 70] width 31 height 31
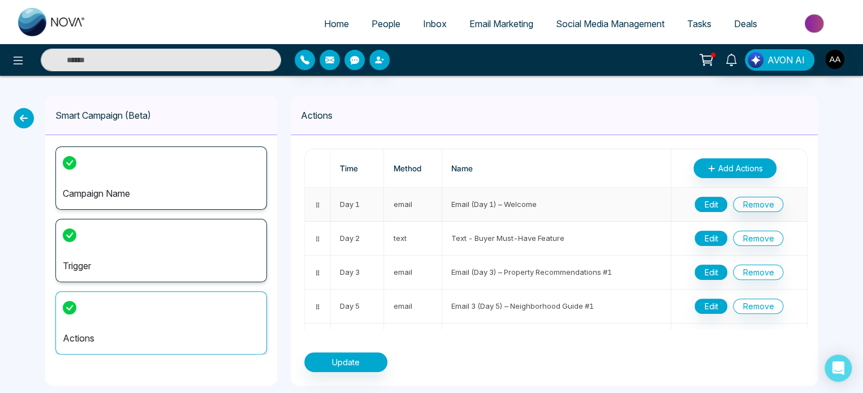
click at [701, 212] on button "Edit" at bounding box center [710, 204] width 33 height 15
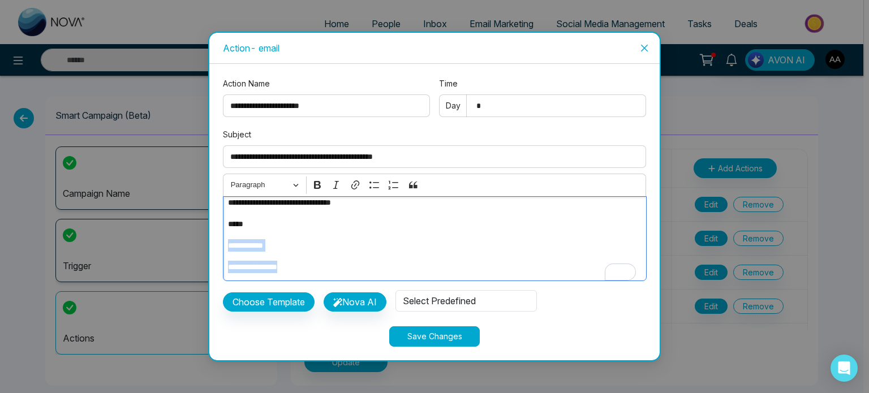
drag, startPoint x: 351, startPoint y: 258, endPoint x: 209, endPoint y: 228, distance: 145.1
click at [209, 228] on div "**********" at bounding box center [434, 212] width 450 height 296
click at [394, 227] on div "**********" at bounding box center [435, 238] width 424 height 85
drag, startPoint x: 231, startPoint y: 238, endPoint x: 276, endPoint y: 236, distance: 45.3
click at [276, 239] on p "**********" at bounding box center [431, 245] width 407 height 12
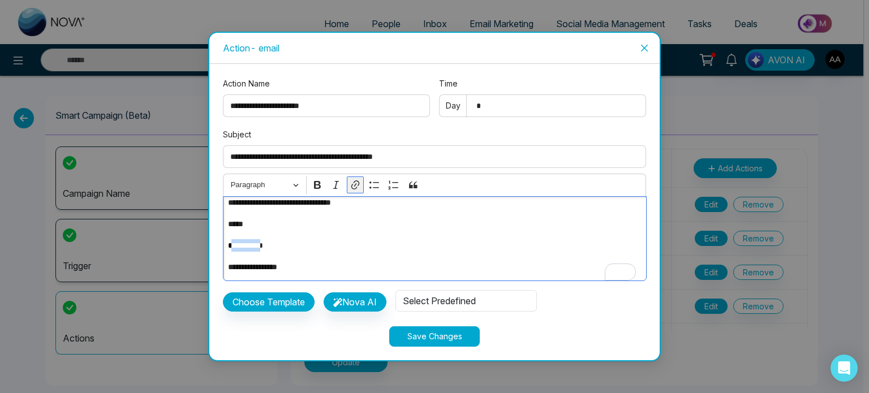
click at [352, 176] on button "Link" at bounding box center [355, 184] width 17 height 17
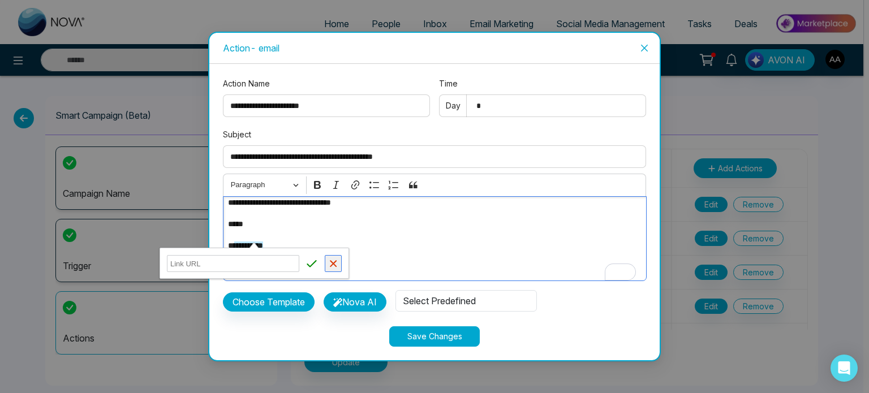
click at [330, 267] on icon "button" at bounding box center [332, 263] width 11 height 11
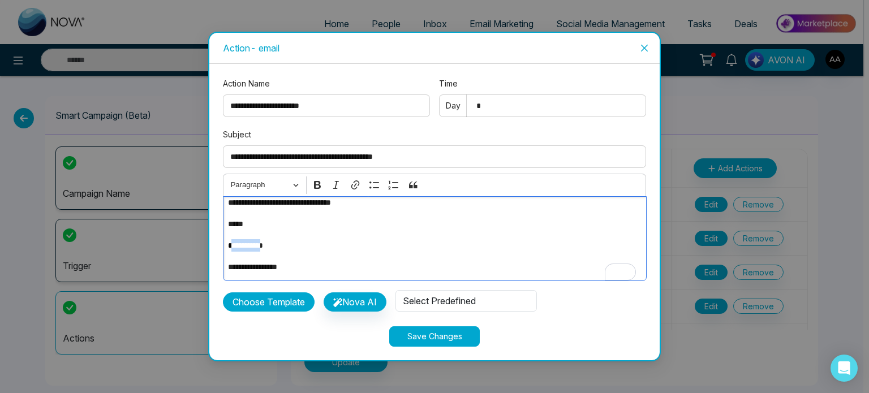
click at [312, 298] on button "Choose Template" at bounding box center [269, 301] width 92 height 19
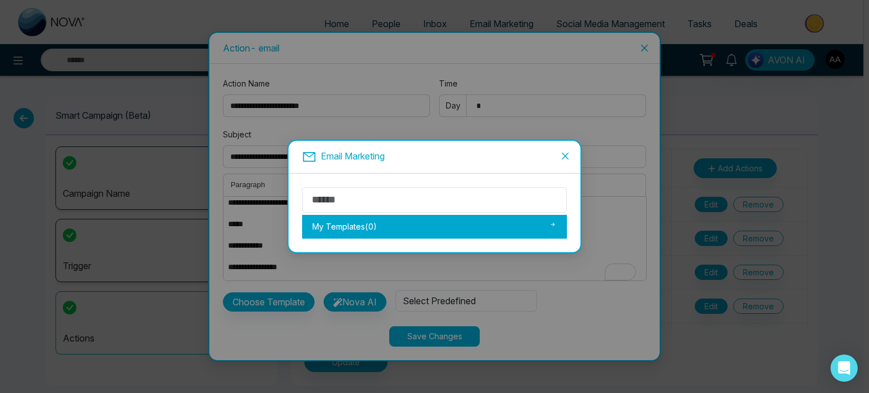
click at [339, 226] on div "My Templates ( 0 )" at bounding box center [434, 227] width 265 height 24
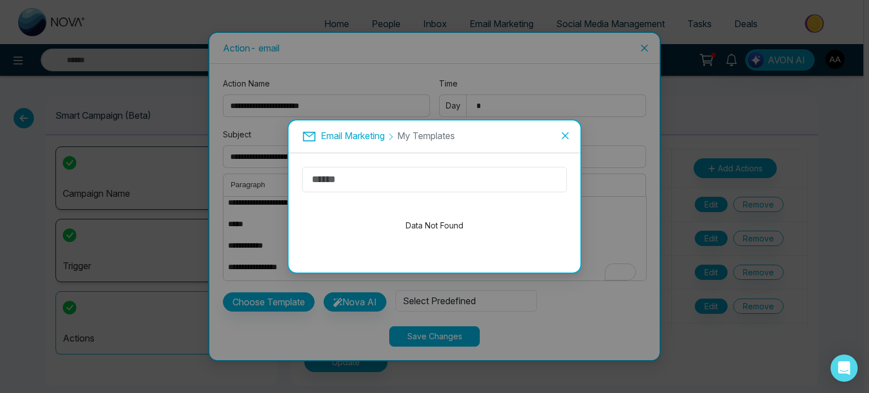
click at [569, 131] on icon "close" at bounding box center [564, 135] width 9 height 9
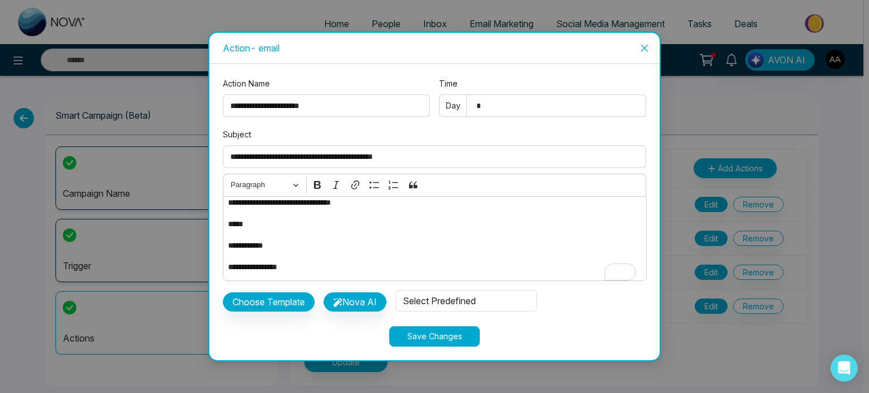
click at [644, 45] on icon "close" at bounding box center [644, 48] width 7 height 7
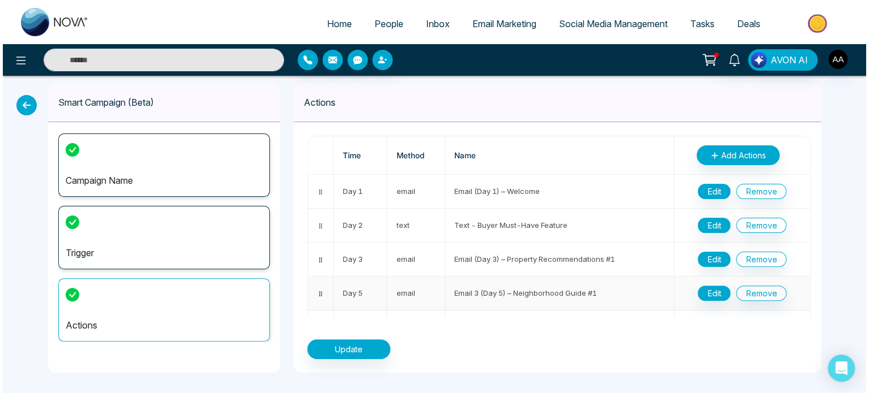
scroll to position [0, 0]
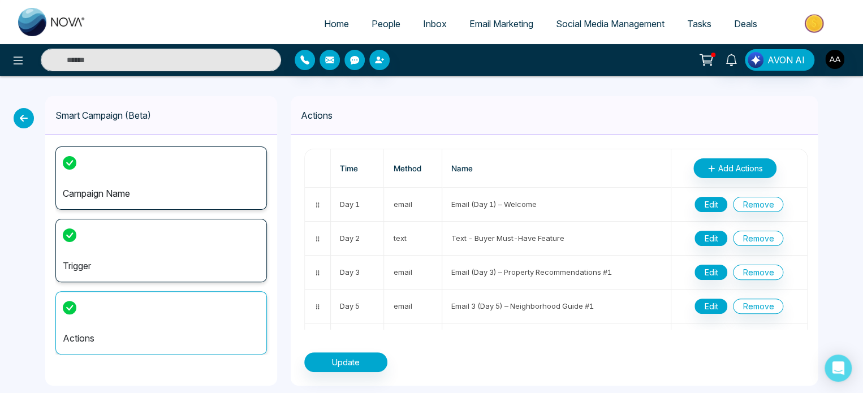
click at [378, 28] on span "People" at bounding box center [386, 23] width 29 height 11
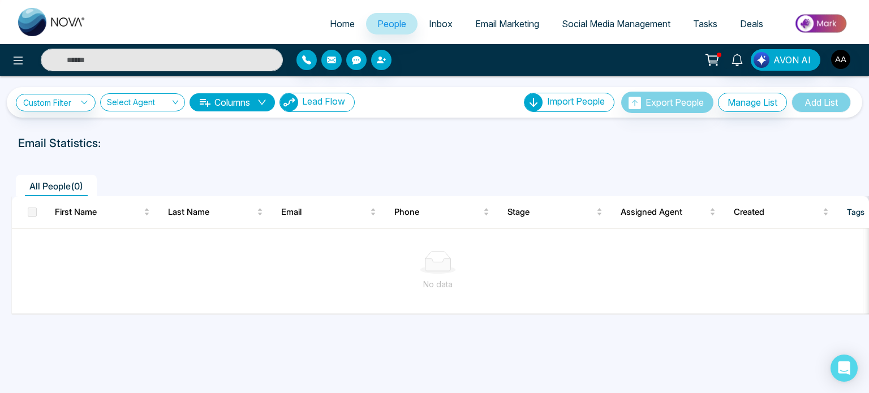
click at [330, 107] on span "Lead Flow" at bounding box center [323, 101] width 43 height 11
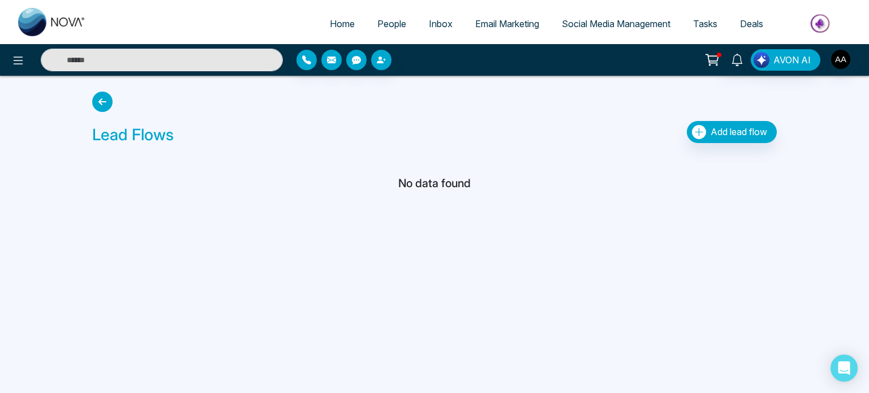
click at [501, 27] on span "Email Marketing" at bounding box center [507, 23] width 64 height 11
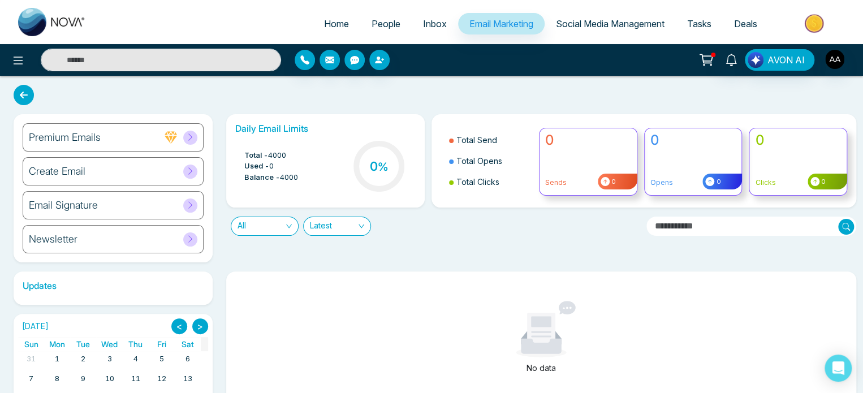
click at [377, 29] on span "People" at bounding box center [386, 23] width 29 height 11
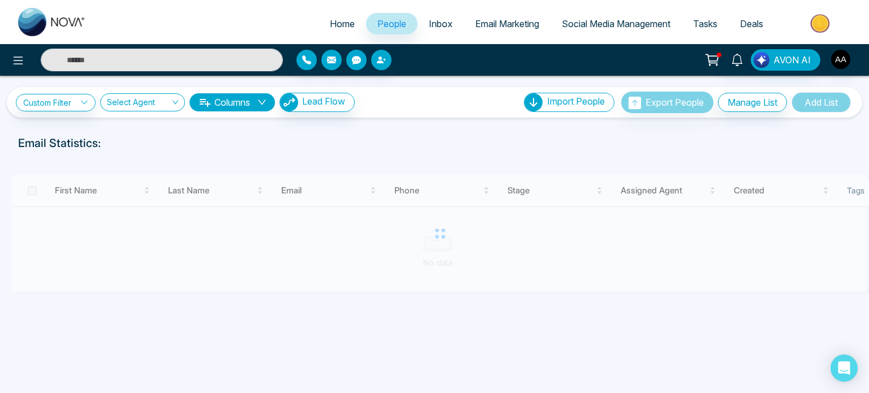
click at [330, 29] on span "Home" at bounding box center [342, 23] width 25 height 11
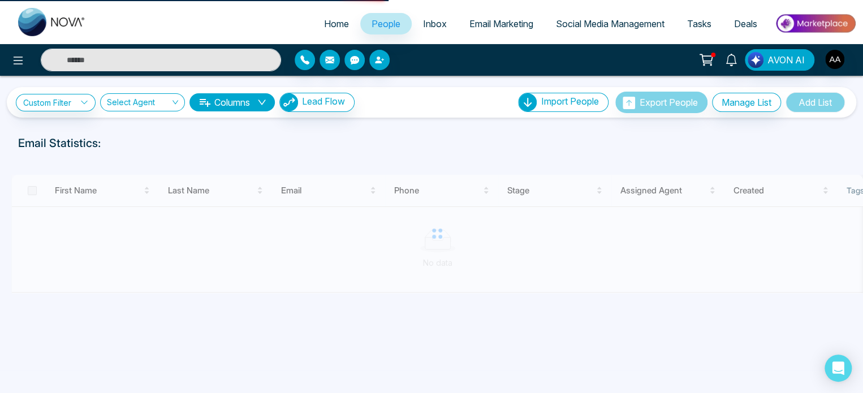
select select "*"
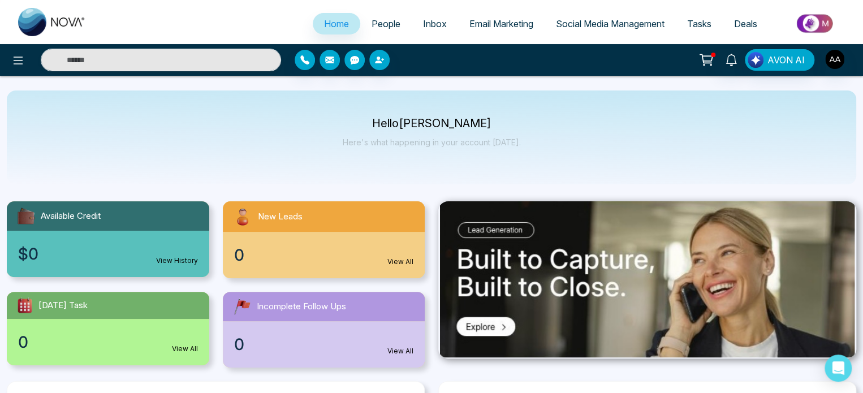
click at [378, 29] on span "People" at bounding box center [386, 23] width 29 height 11
